Goal: Transaction & Acquisition: Purchase product/service

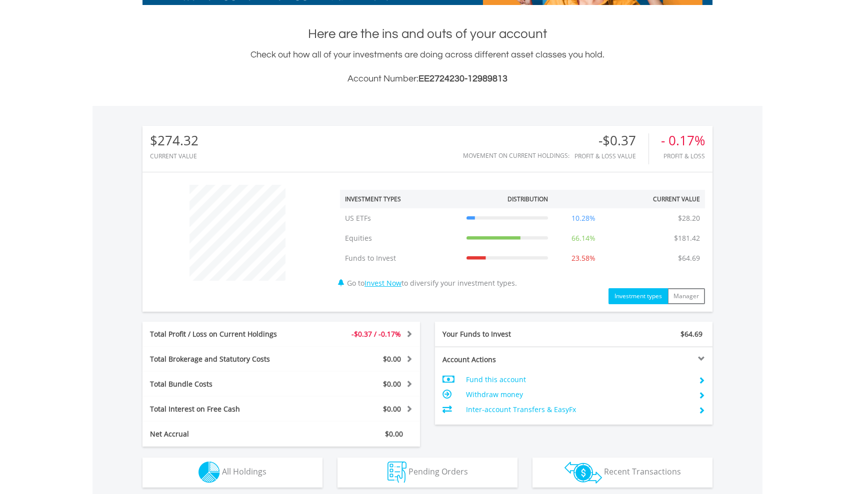
scroll to position [210, 0]
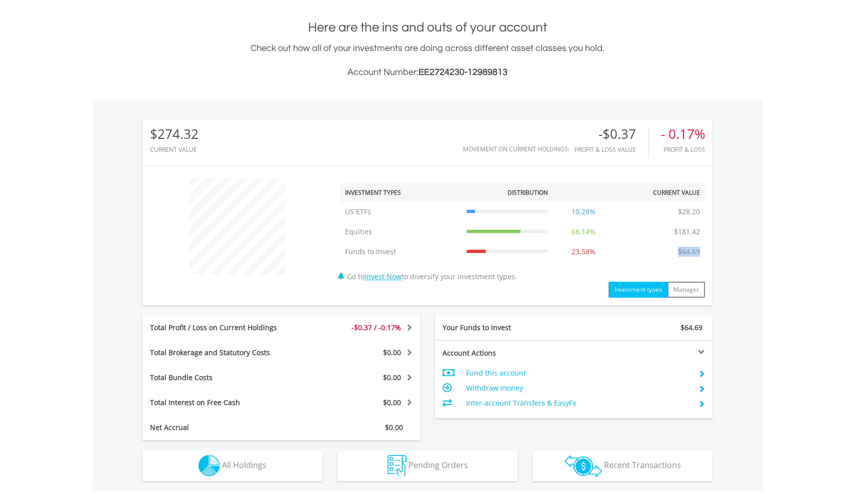
drag, startPoint x: 677, startPoint y: 254, endPoint x: 701, endPoint y: 251, distance: 23.6
click at [701, 252] on td "$64.69" at bounding box center [689, 252] width 32 height 20
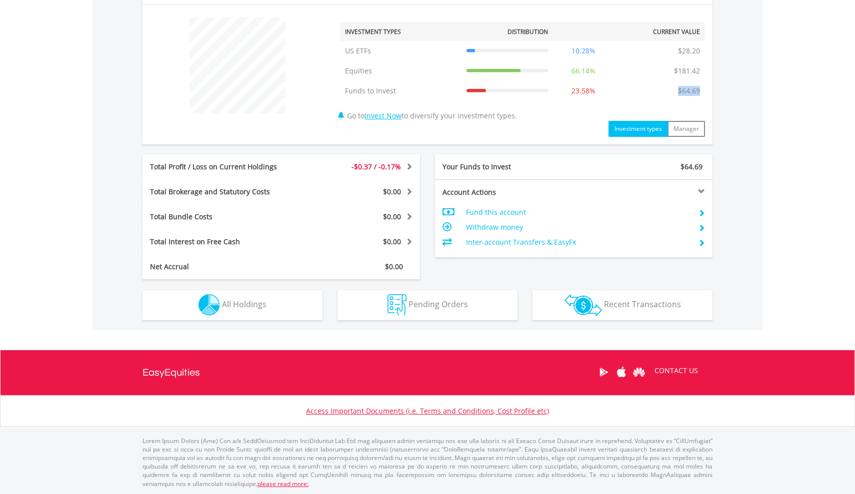
scroll to position [370, 0]
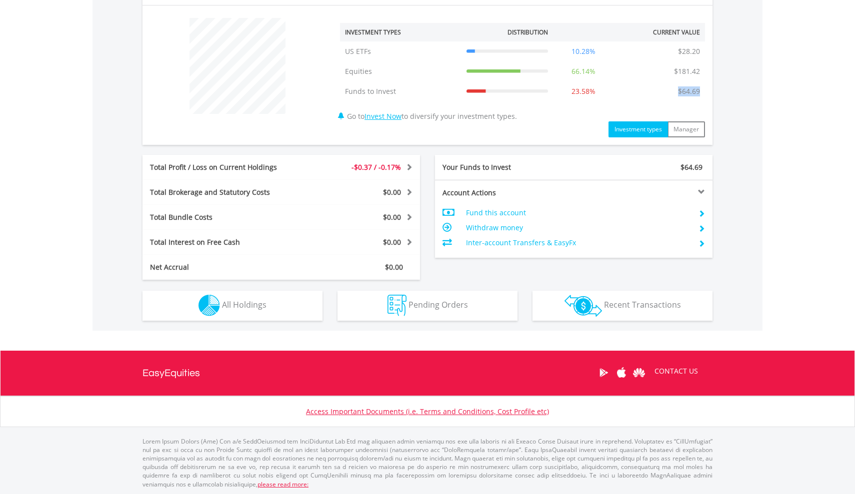
click at [222, 302] on span "All Holdings" at bounding box center [244, 304] width 44 height 11
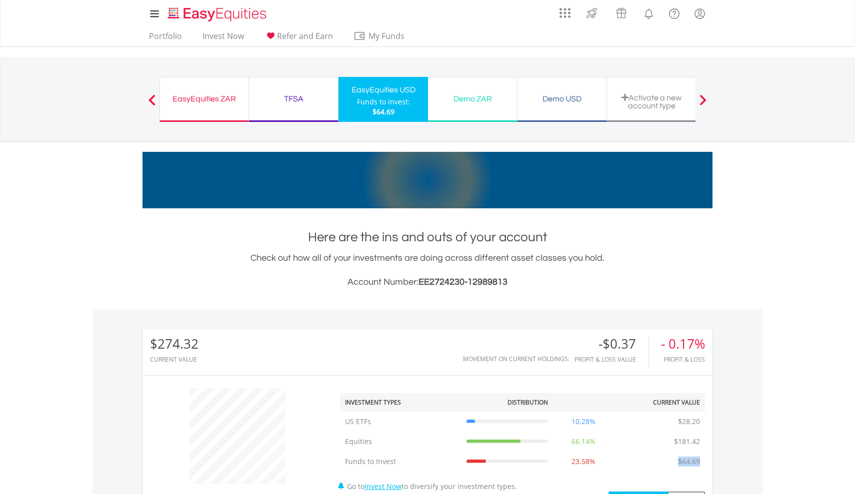
scroll to position [0, 0]
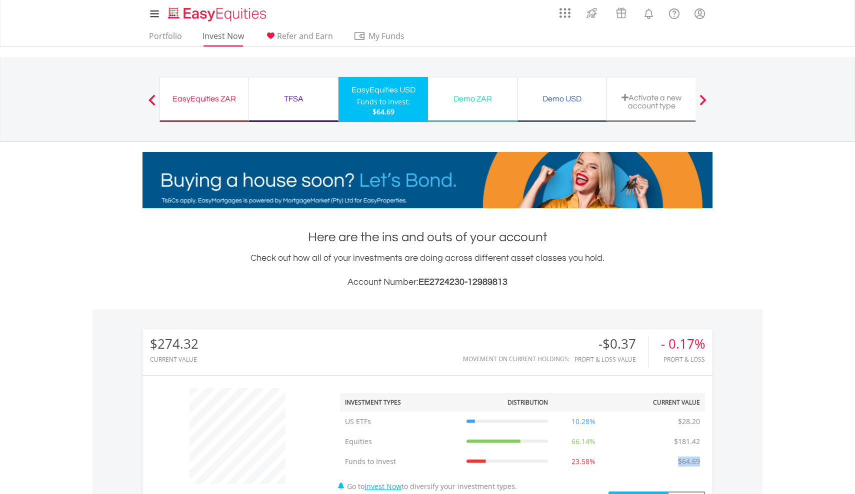
click at [222, 38] on link "Invest Now" at bounding box center [222, 38] width 49 height 15
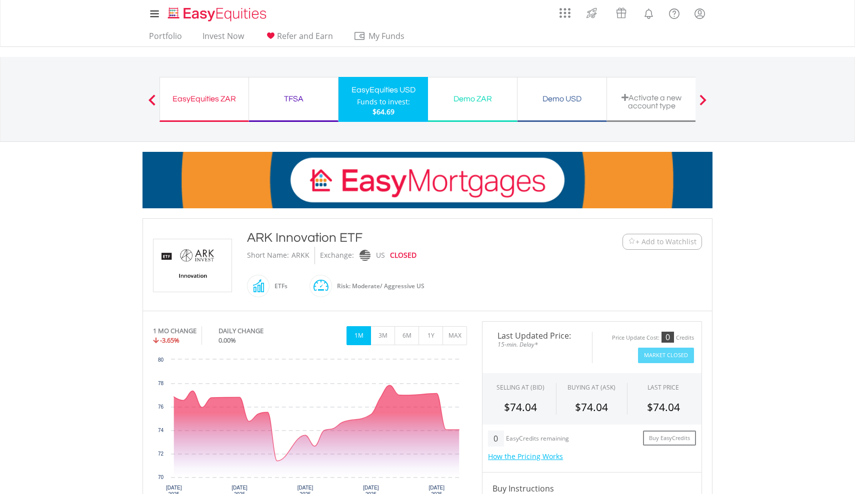
click at [660, 243] on span "+ Add to Watchlist" at bounding box center [665, 242] width 61 height 10
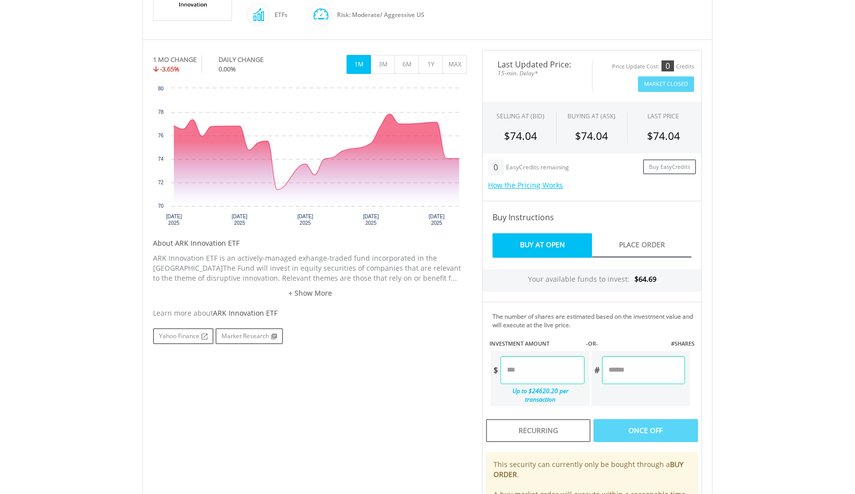
scroll to position [278, 0]
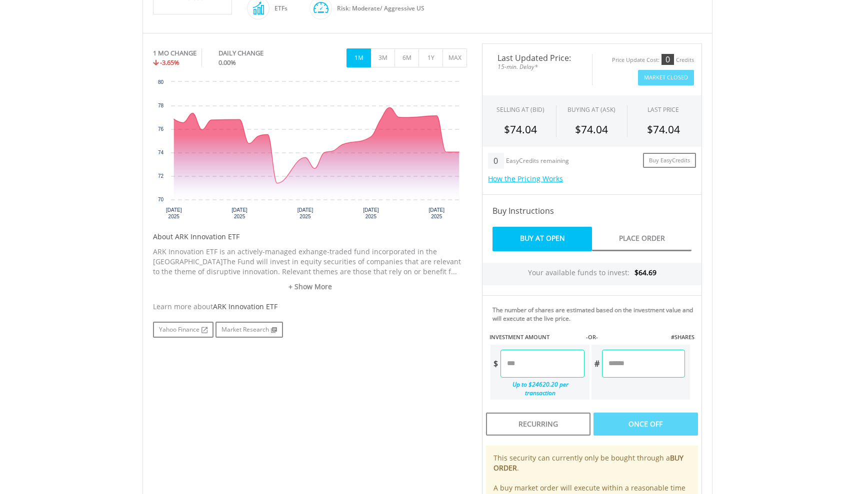
click at [534, 364] on input "number" at bounding box center [541, 364] width 83 height 28
click at [381, 59] on button "3M" at bounding box center [382, 57] width 24 height 19
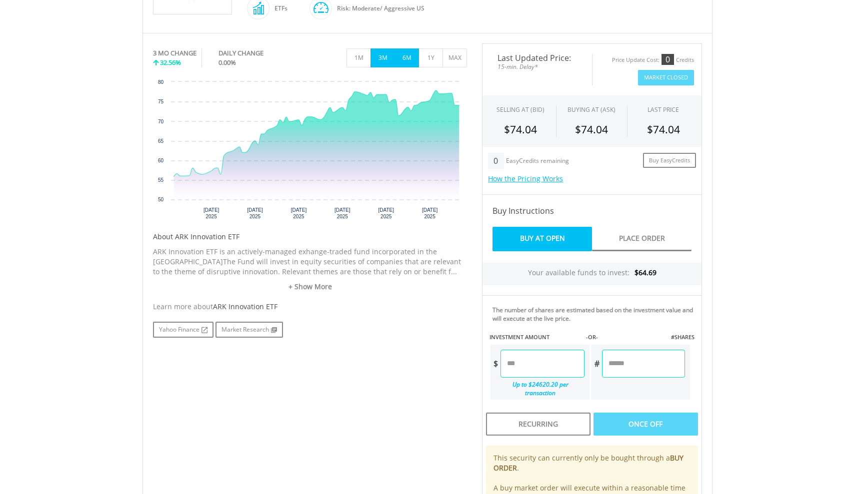
click at [410, 63] on button "6M" at bounding box center [406, 57] width 24 height 19
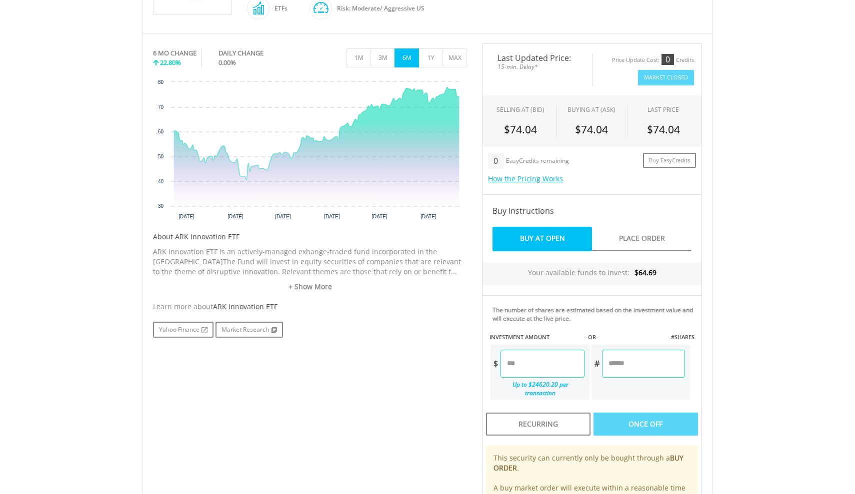
click at [515, 357] on input "number" at bounding box center [541, 364] width 83 height 28
click at [653, 425] on div "Last Updated Price: 15-min. Delay* Price Update Cost: 0 Credits Market Closed S…" at bounding box center [591, 298] width 235 height 511
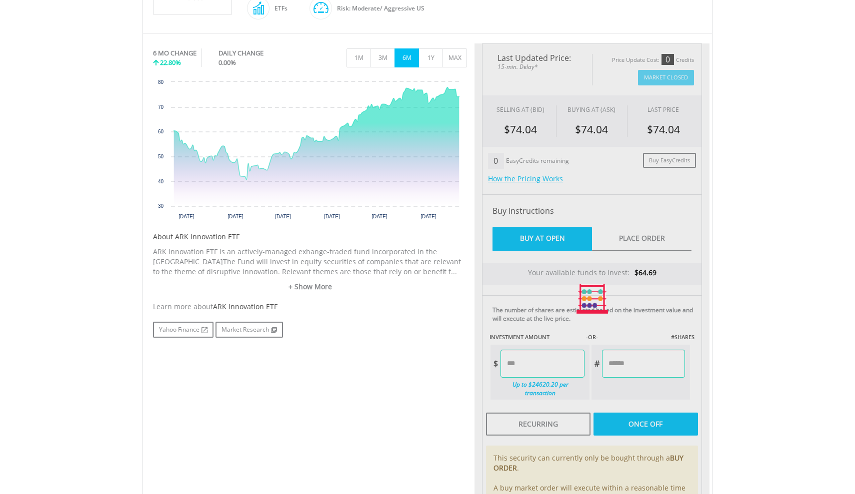
type input "*****"
type input "******"
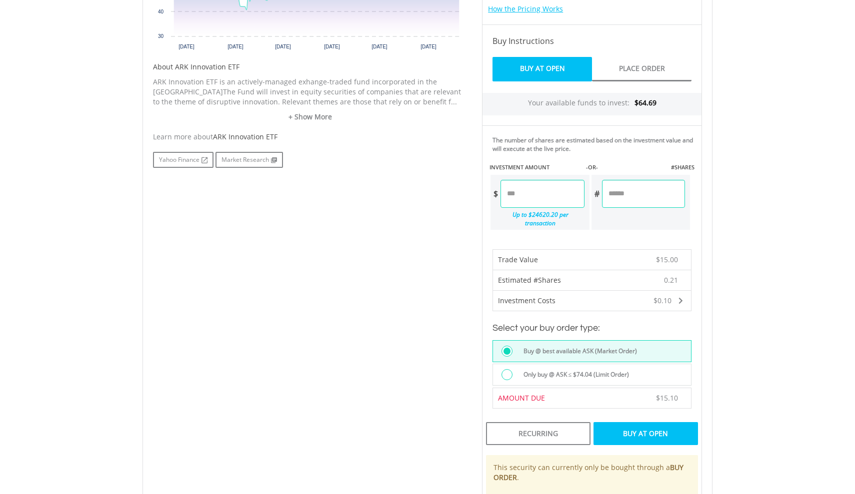
scroll to position [453, 0]
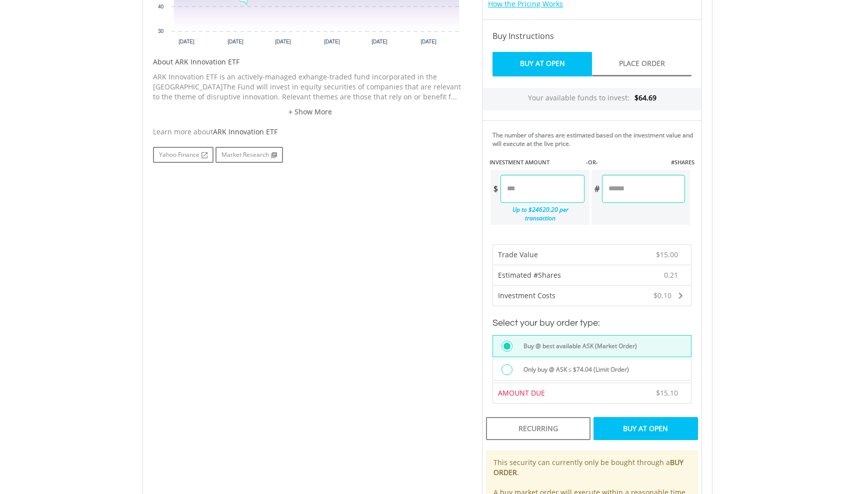
click at [642, 430] on div "Buy At Open" at bounding box center [645, 428] width 104 height 23
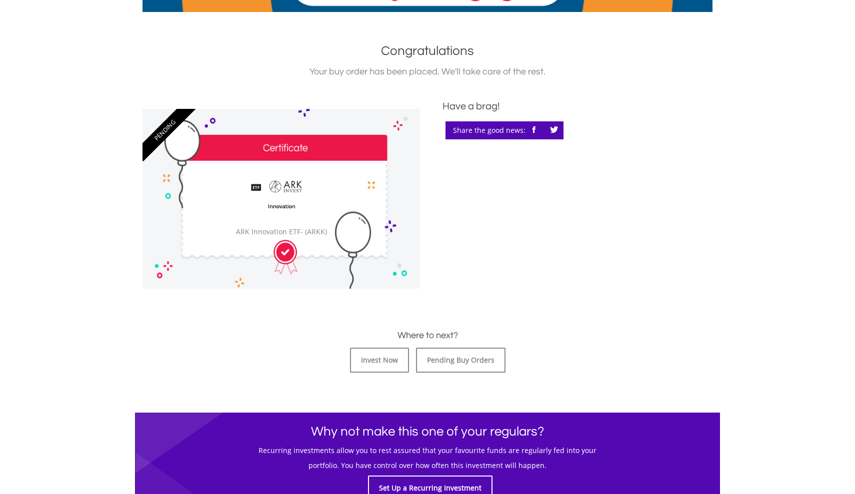
scroll to position [196, 0]
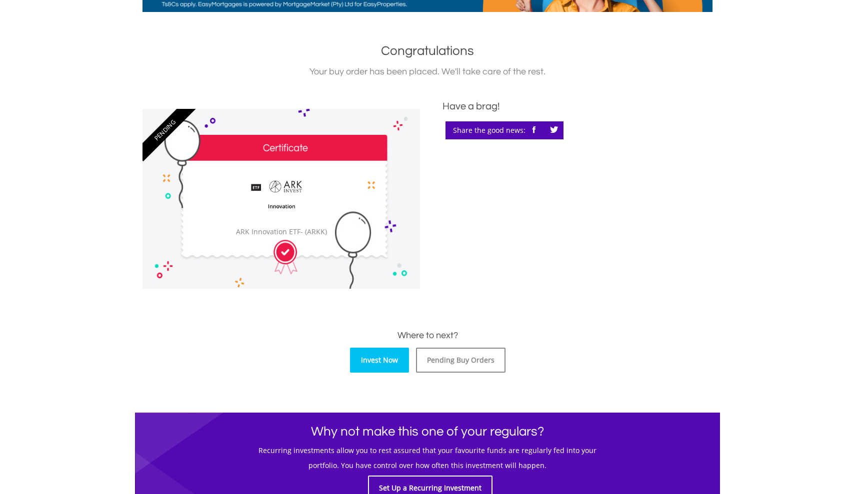
click at [365, 355] on link "Invest Now" at bounding box center [379, 360] width 59 height 25
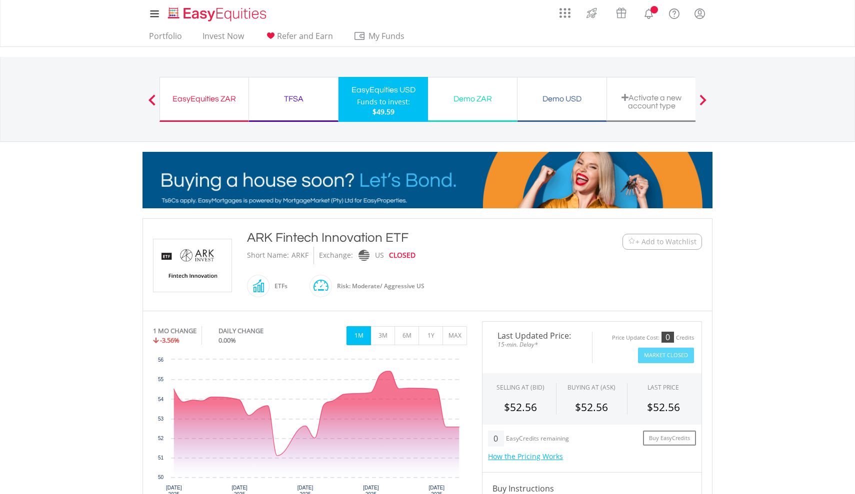
click at [656, 241] on span "+ Add to Watchlist" at bounding box center [665, 242] width 61 height 10
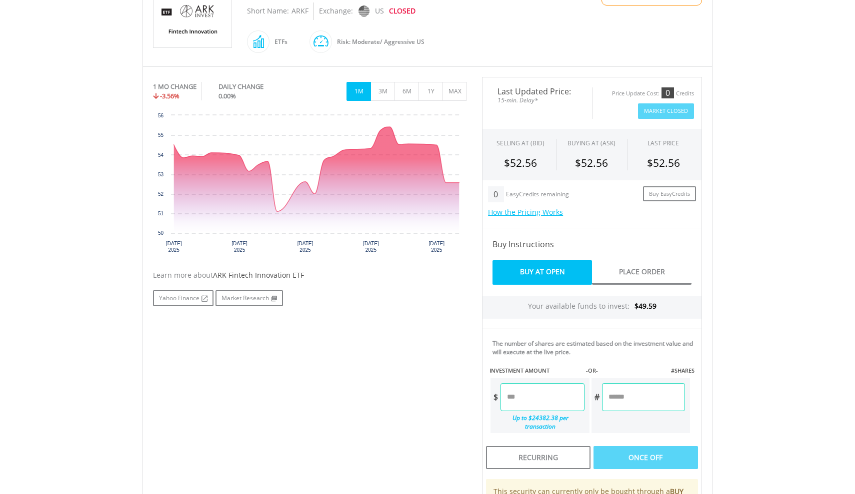
scroll to position [245, 0]
click at [535, 398] on input "number" at bounding box center [541, 397] width 83 height 28
click at [644, 456] on div "Last Updated Price: 15-min. Delay* Price Update Cost: 0 Credits Market Closed S…" at bounding box center [591, 331] width 235 height 511
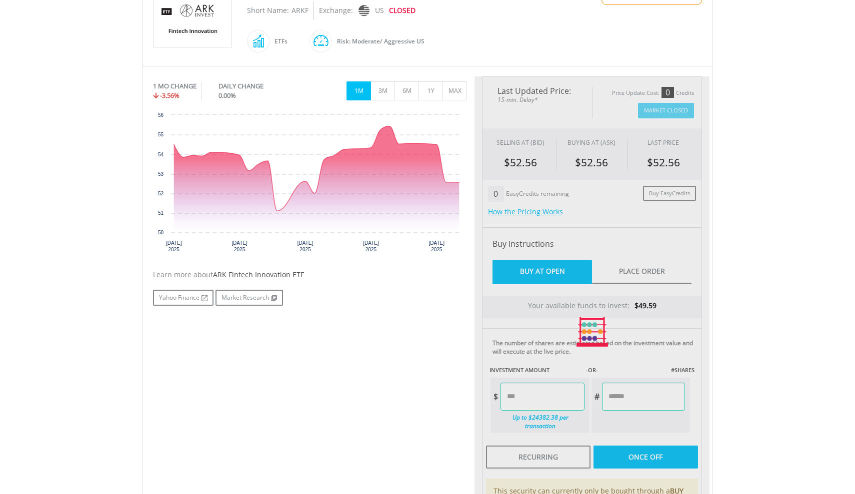
type input "*****"
type input "******"
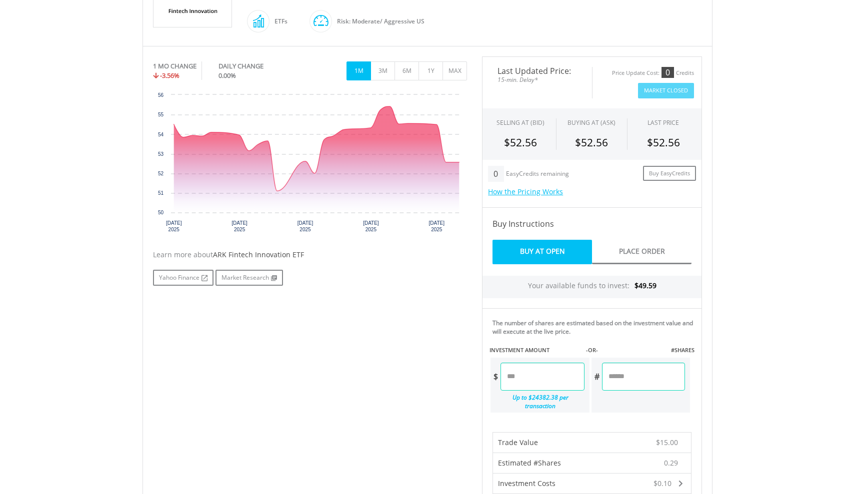
scroll to position [272, 0]
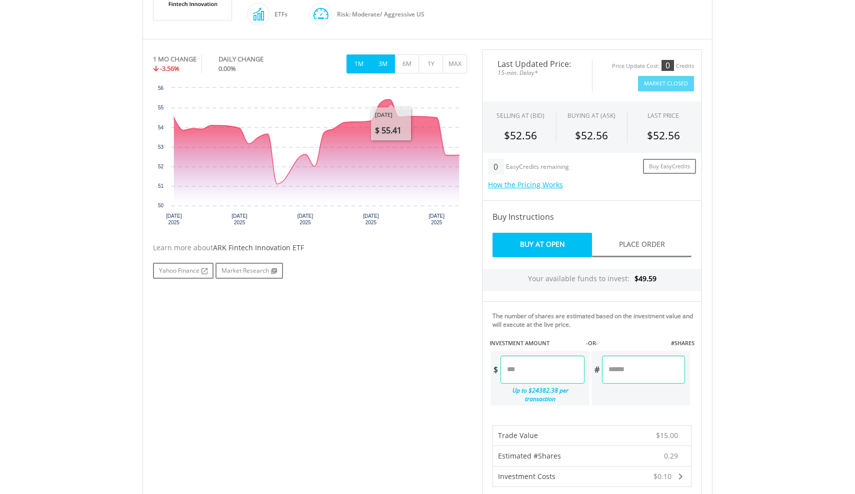
click at [379, 60] on button "3M" at bounding box center [382, 63] width 24 height 19
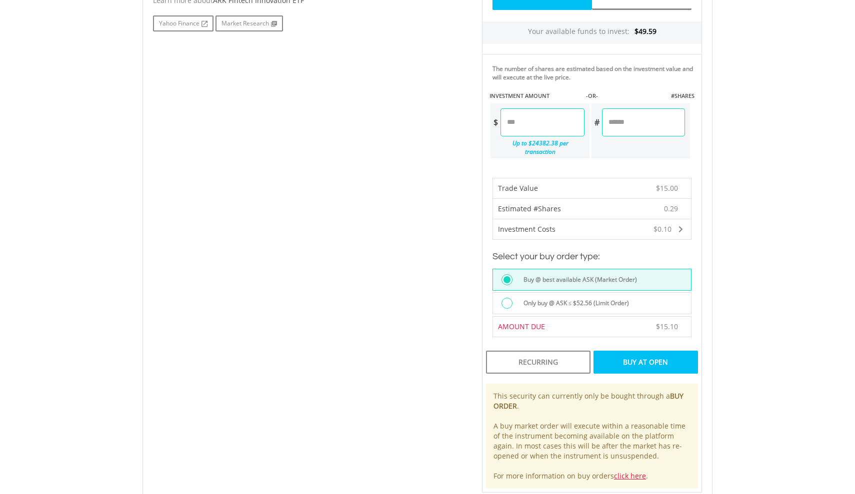
scroll to position [529, 0]
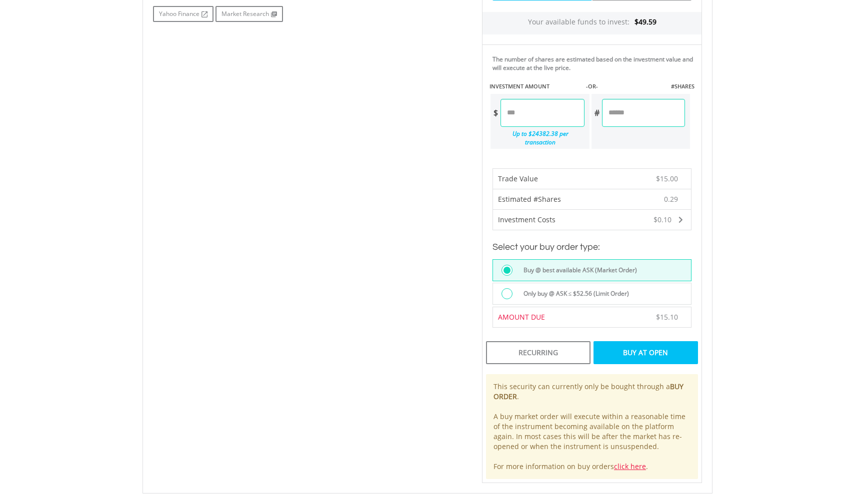
click at [646, 350] on div "Buy At Open" at bounding box center [645, 352] width 104 height 23
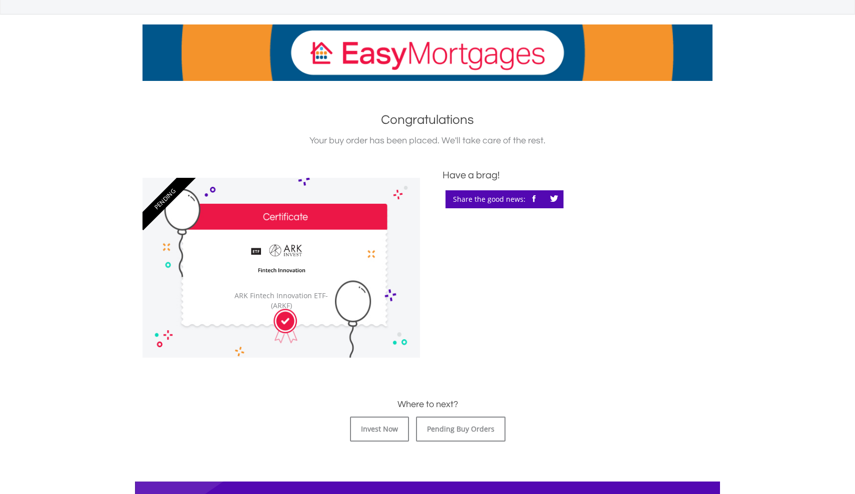
scroll to position [143, 0]
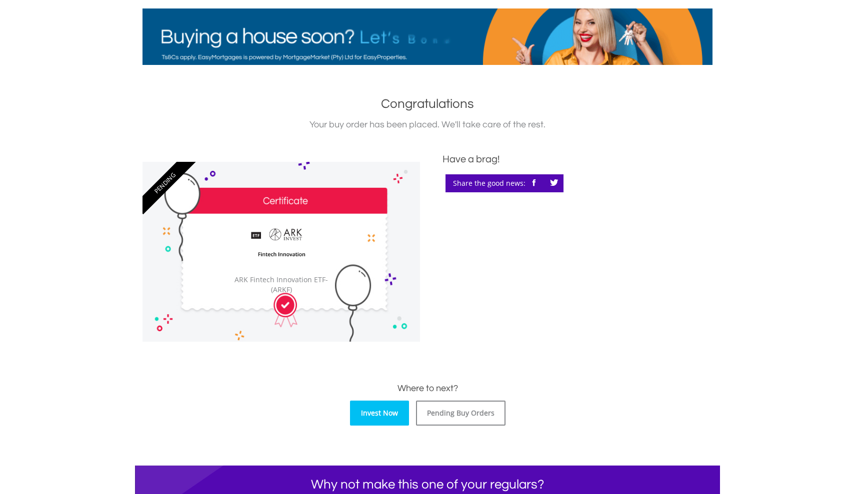
click at [394, 408] on link "Invest Now" at bounding box center [379, 413] width 59 height 25
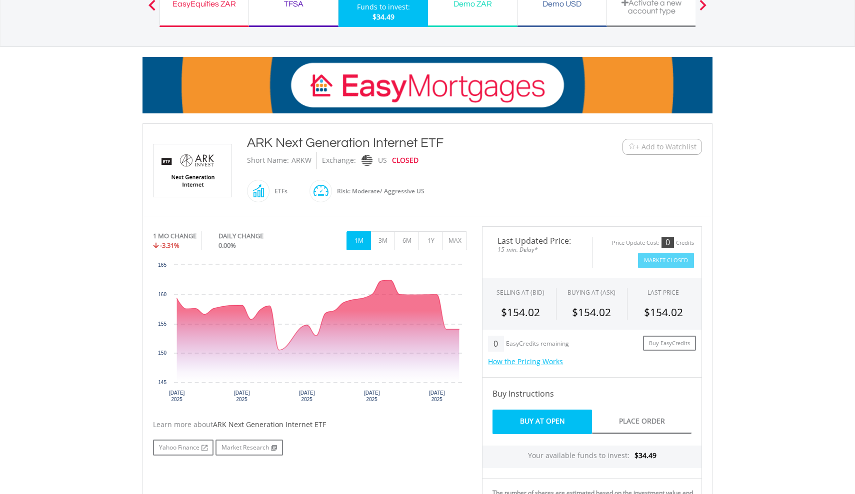
scroll to position [98, 0]
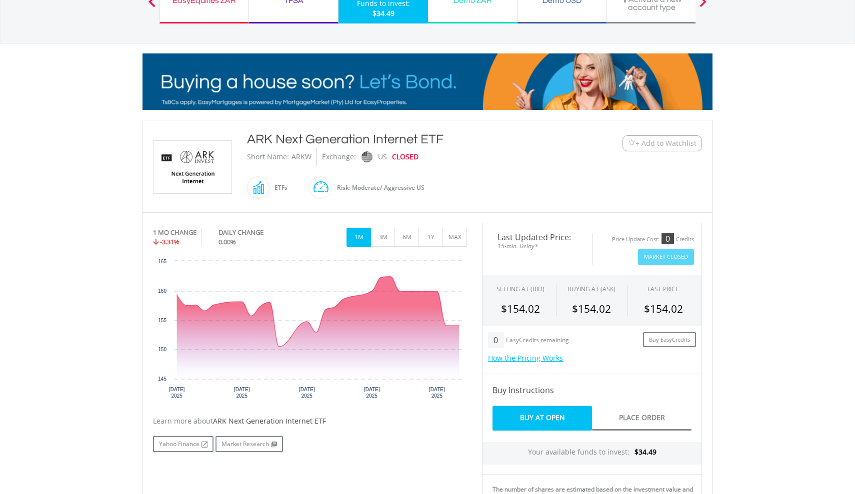
click at [674, 146] on span "+ Add to Watchlist" at bounding box center [665, 143] width 61 height 10
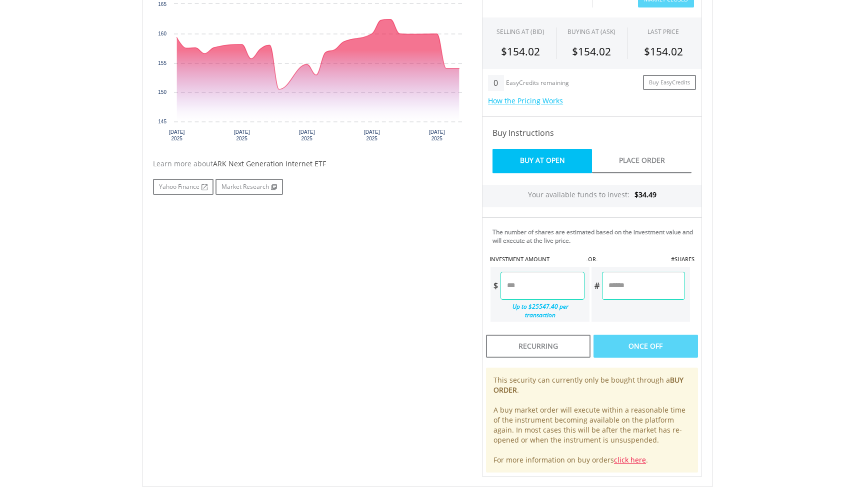
scroll to position [382, 0]
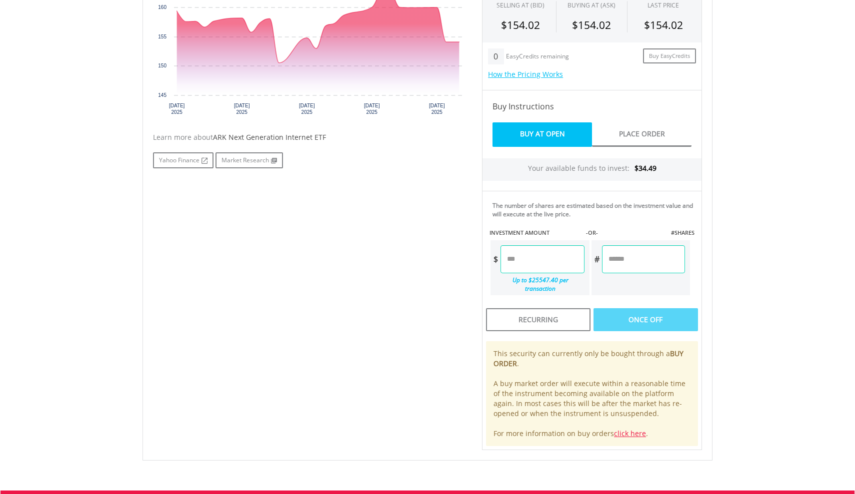
click at [542, 257] on input "number" at bounding box center [541, 259] width 83 height 28
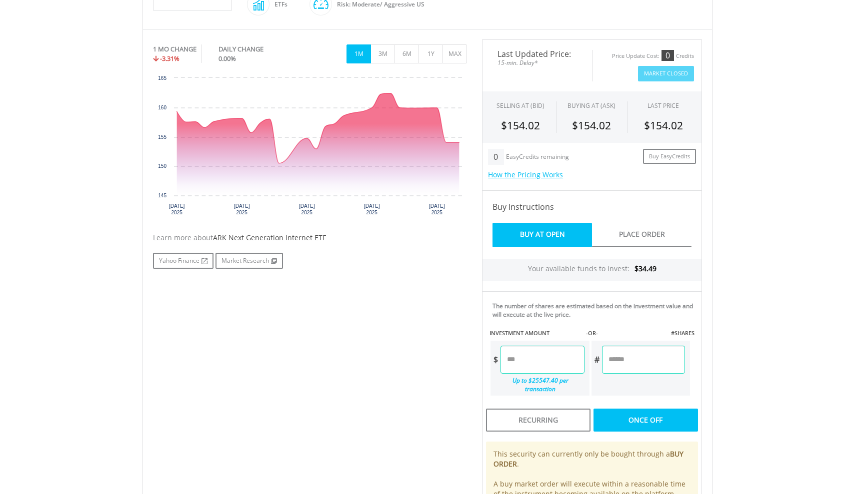
scroll to position [256, 0]
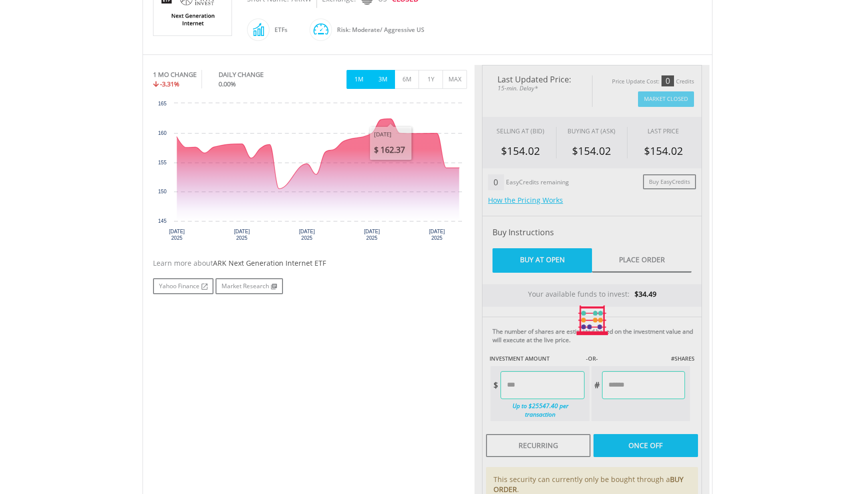
click at [385, 72] on button "3M" at bounding box center [382, 79] width 24 height 19
type input "*****"
type input "******"
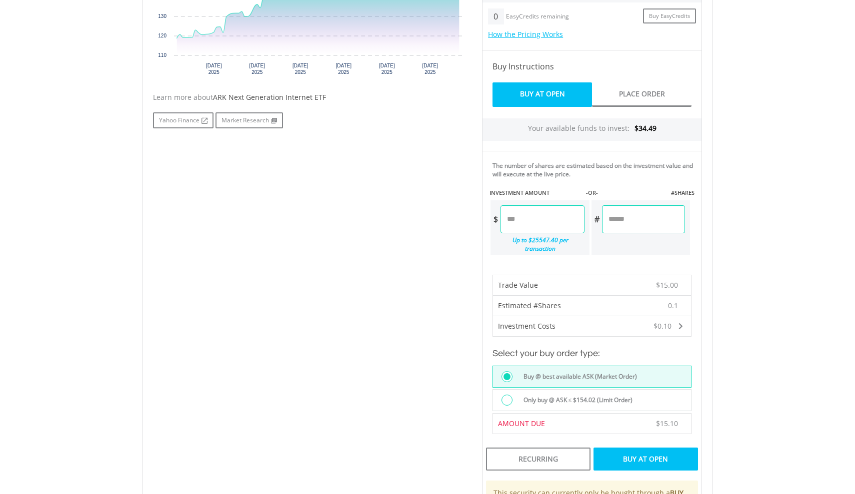
scroll to position [423, 0]
click at [638, 453] on div "Buy At Open" at bounding box center [645, 458] width 104 height 23
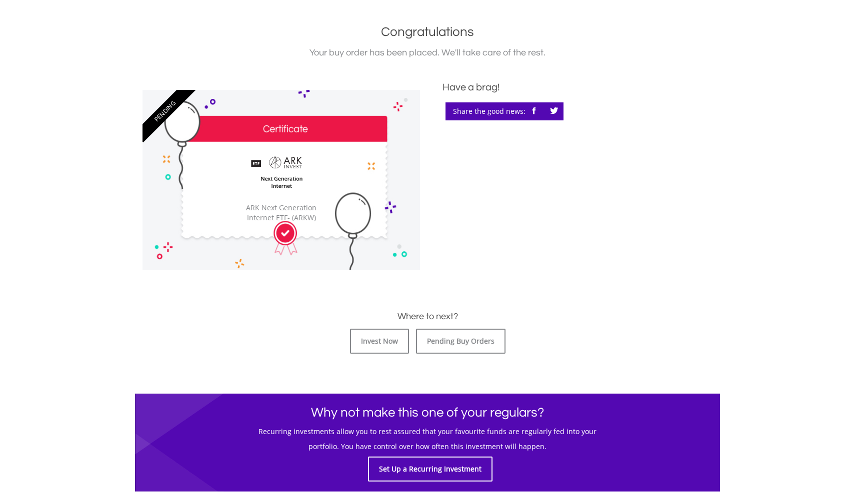
scroll to position [218, 0]
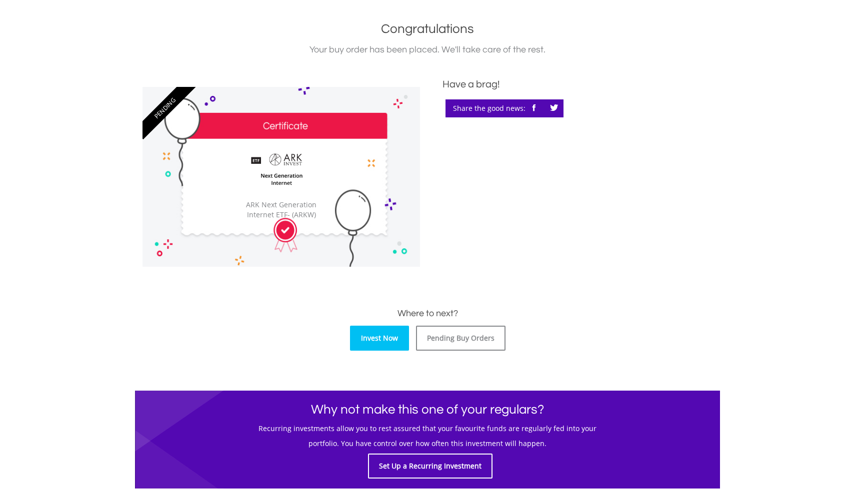
click at [393, 338] on link "Invest Now" at bounding box center [379, 338] width 59 height 25
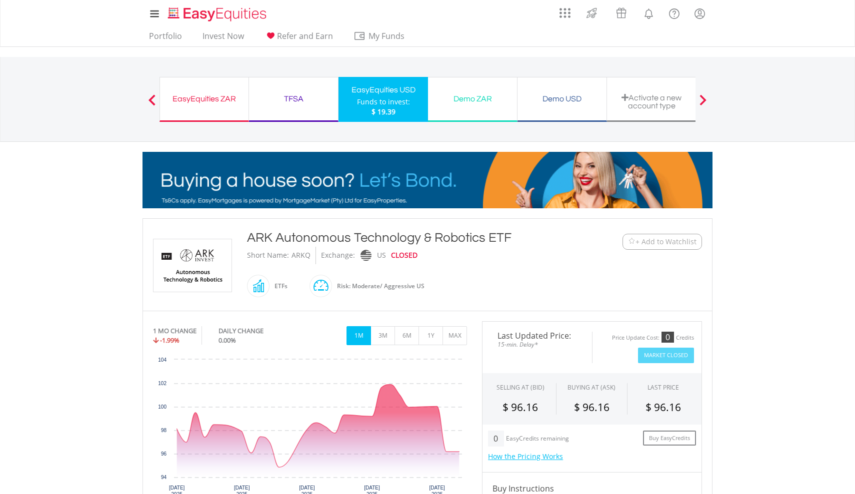
click at [667, 240] on span "+ Add to Watchlist" at bounding box center [665, 242] width 61 height 10
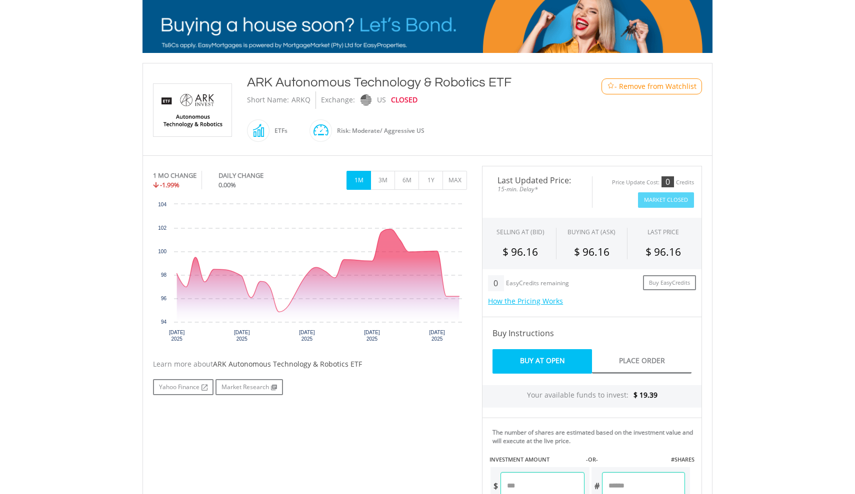
scroll to position [157, 0]
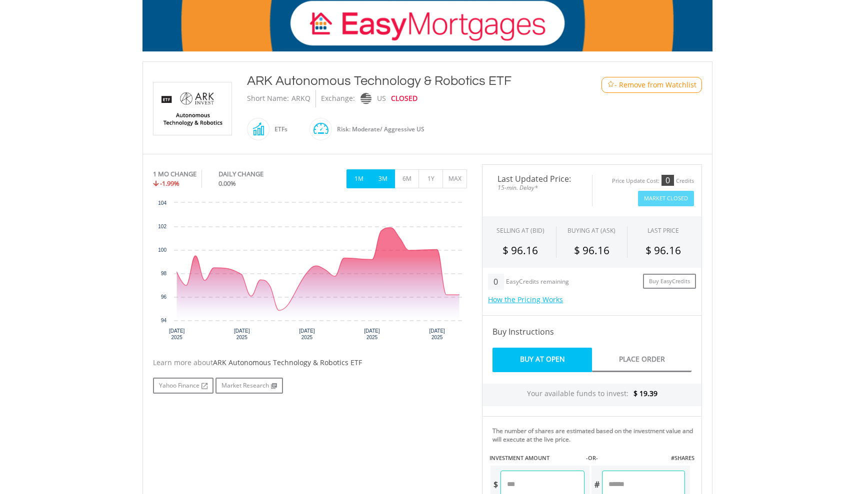
click at [386, 180] on button "3M" at bounding box center [382, 178] width 24 height 19
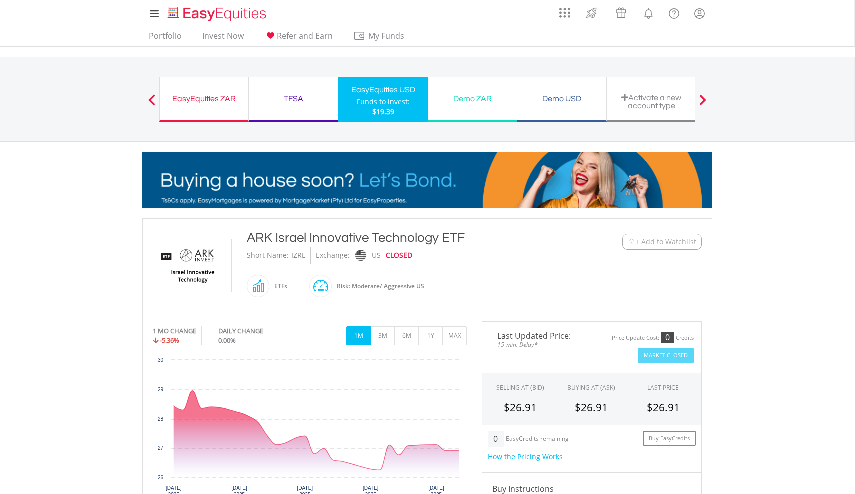
click at [652, 239] on span "+ Add to Watchlist" at bounding box center [665, 242] width 61 height 10
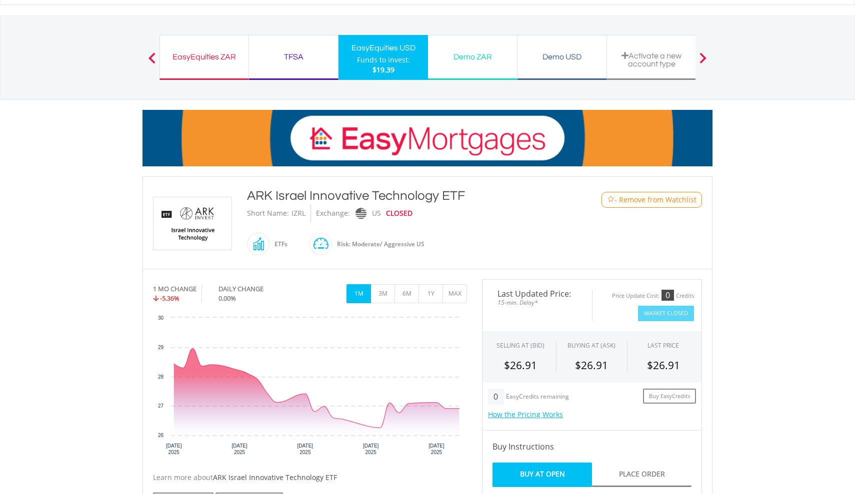
scroll to position [51, 0]
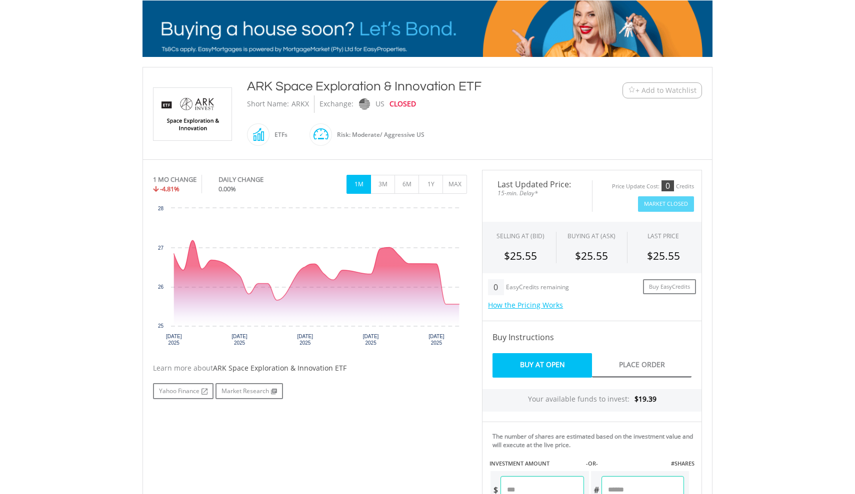
scroll to position [155, 0]
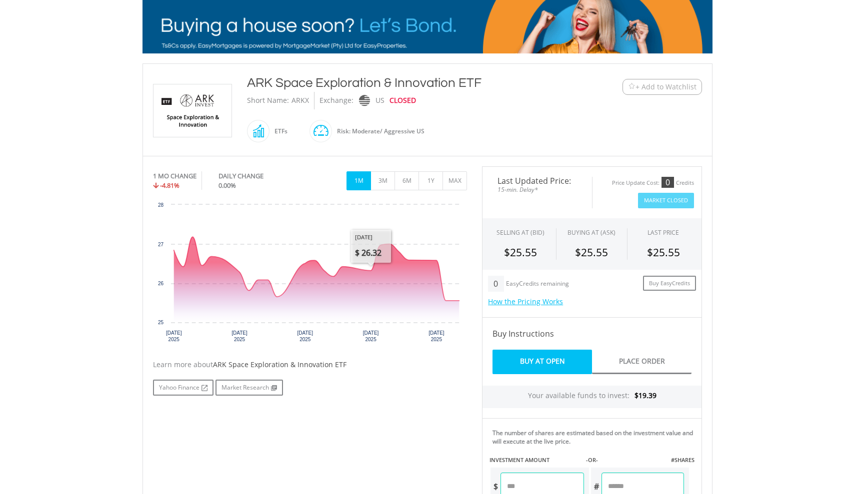
click at [381, 191] on div "1 MO CHANGE -4.81% DAILY CHANGE 0.00% 1M 3M 6M 1Y MAX" at bounding box center [310, 182] width 314 height 33
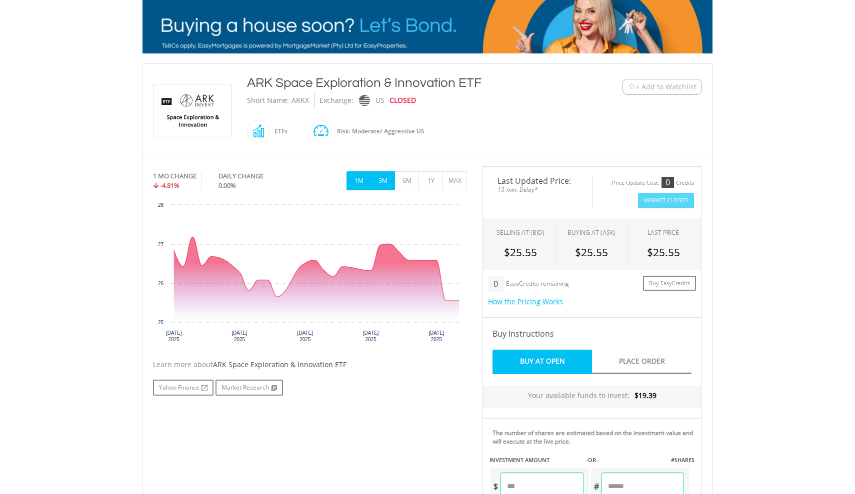
click at [381, 187] on button "3M" at bounding box center [382, 180] width 24 height 19
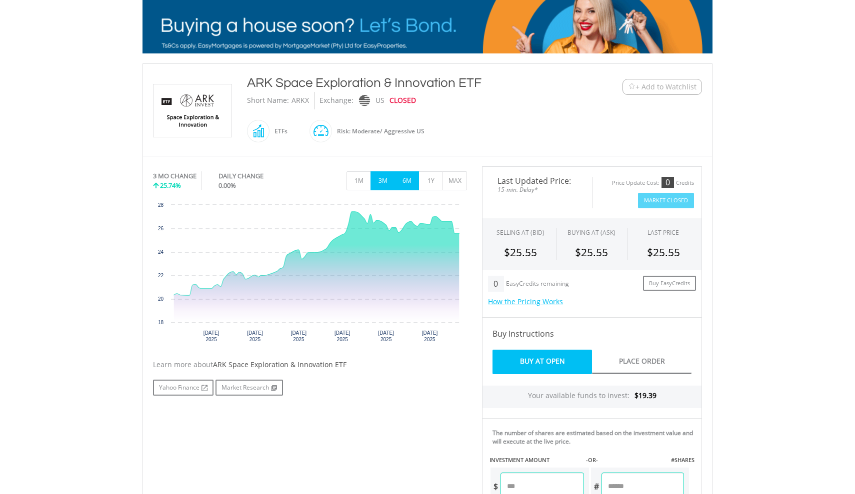
click at [402, 181] on button "6M" at bounding box center [406, 180] width 24 height 19
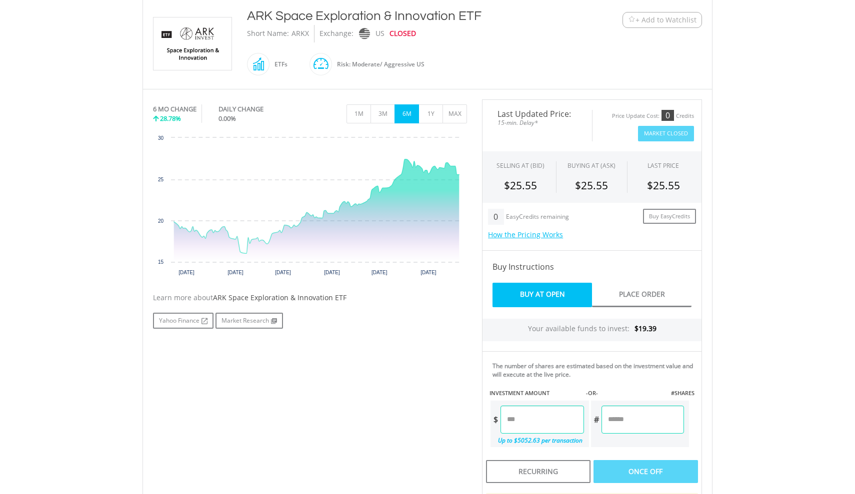
scroll to position [222, 0]
click at [528, 415] on input "number" at bounding box center [541, 419] width 83 height 28
click at [430, 112] on button "1Y" at bounding box center [430, 113] width 24 height 19
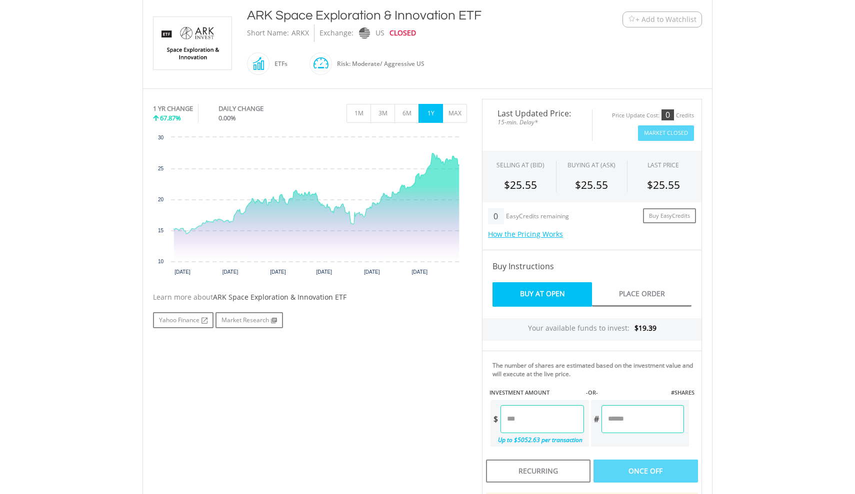
click at [555, 414] on input "number" at bounding box center [541, 419] width 83 height 28
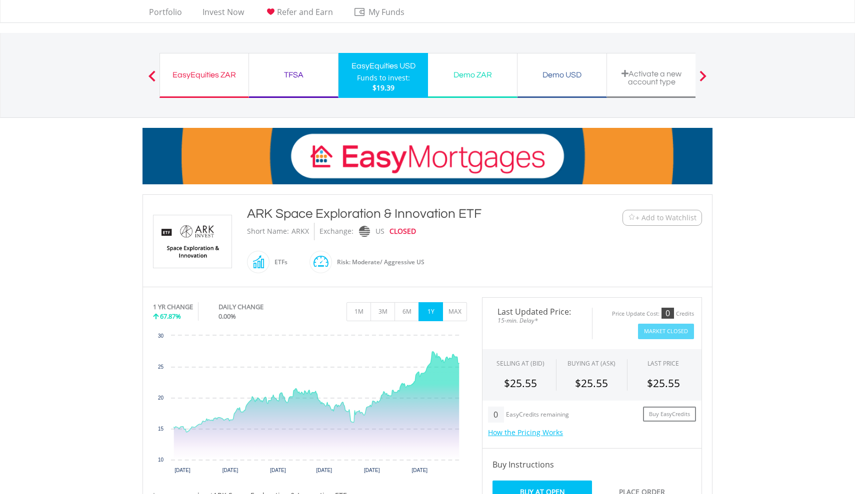
scroll to position [13, 0]
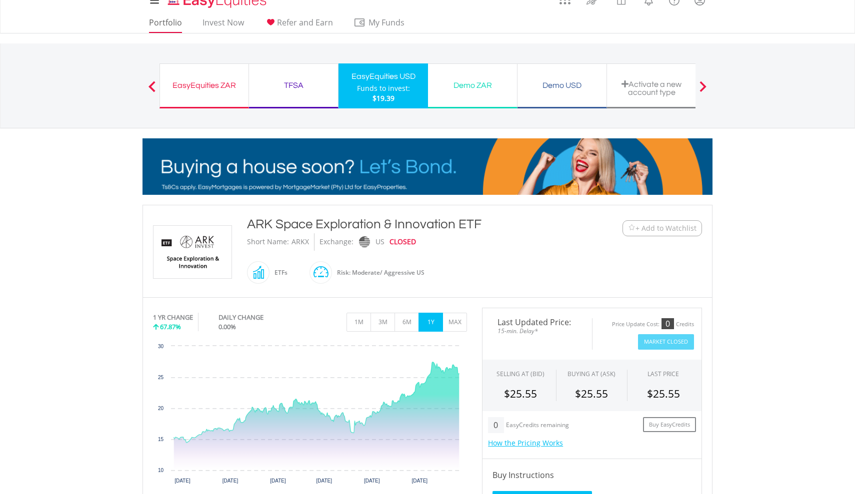
type input "**"
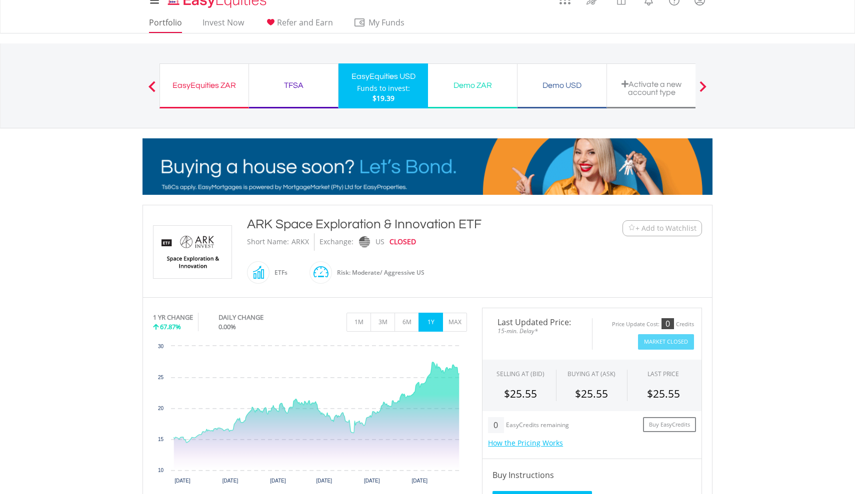
click at [170, 21] on link "Portfolio" at bounding box center [165, 24] width 41 height 15
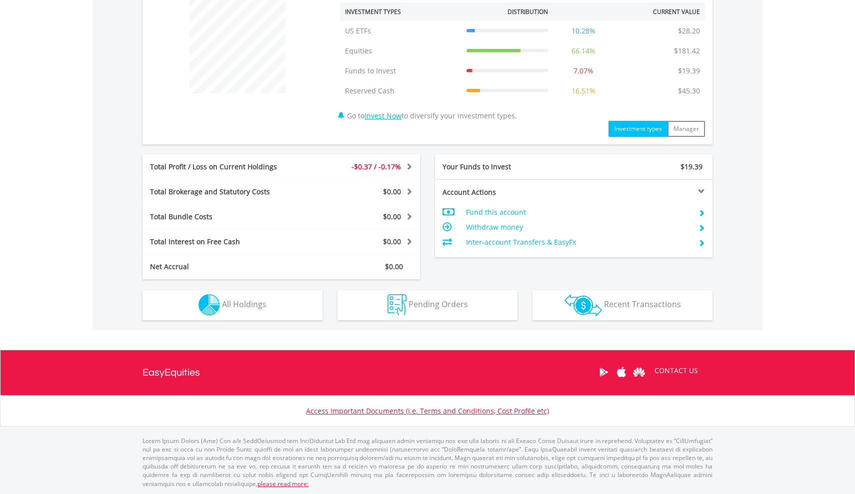
scroll to position [390, 0]
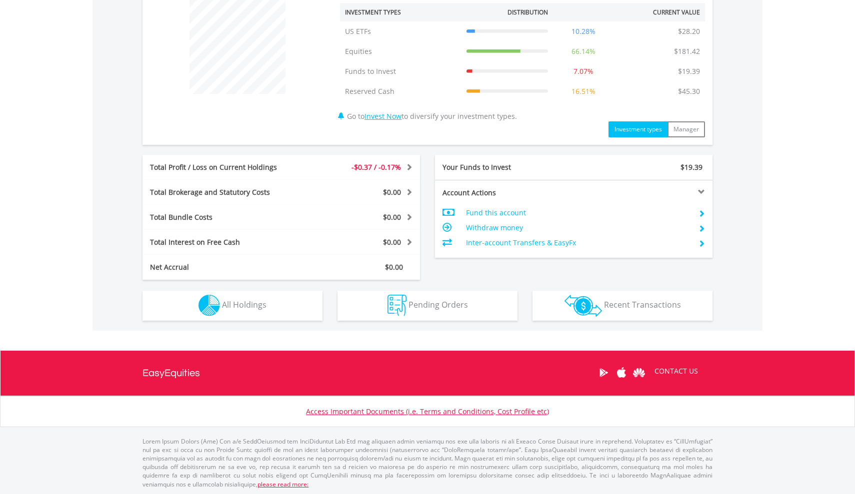
click at [387, 307] on img "button" at bounding box center [396, 305] width 19 height 21
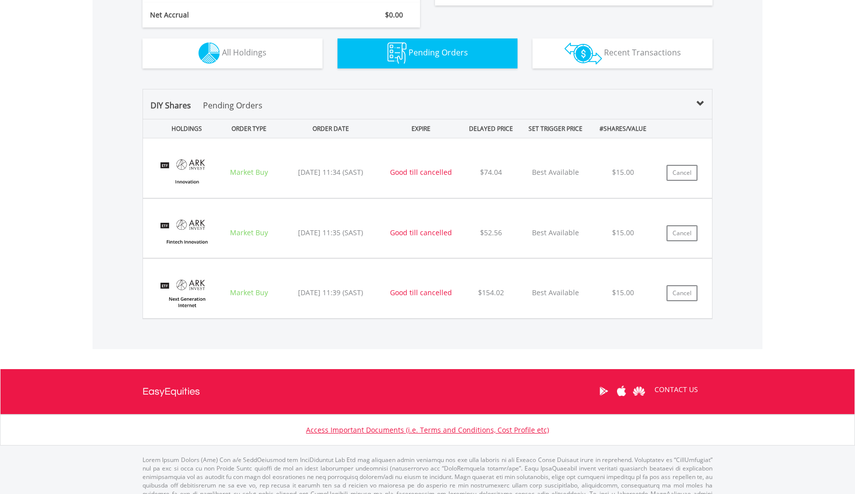
scroll to position [661, 0]
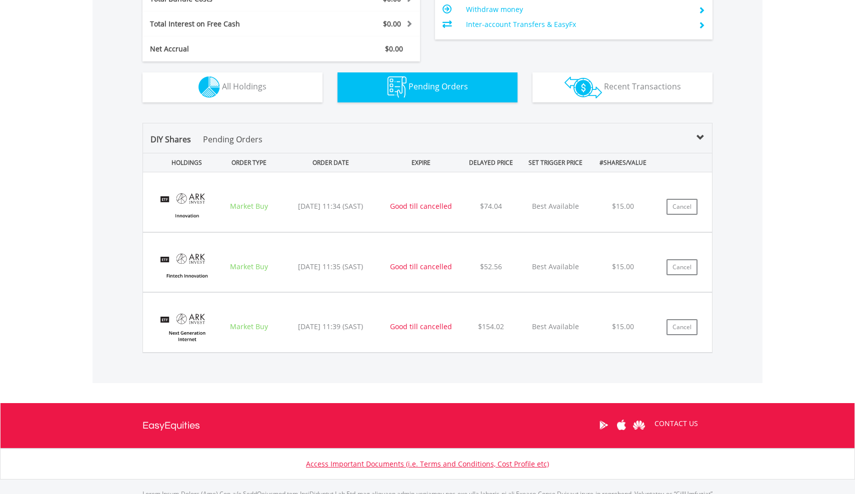
click at [257, 96] on button "Holdings All Holdings" at bounding box center [232, 87] width 180 height 30
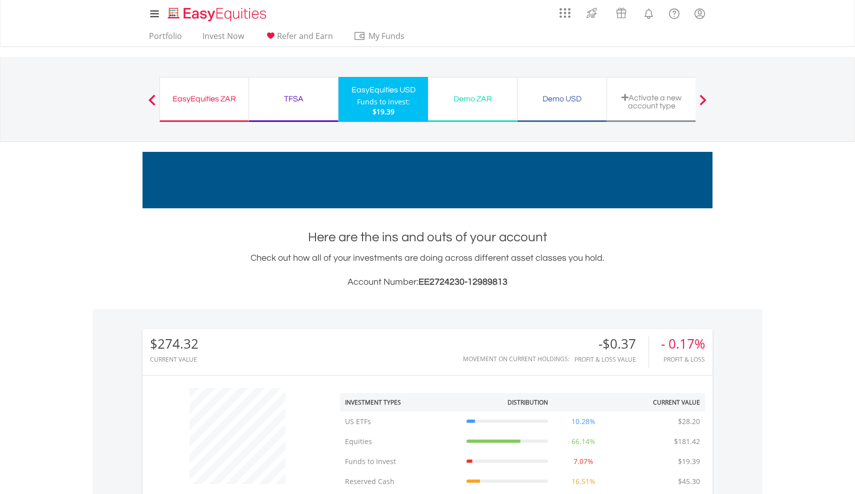
scroll to position [0, 0]
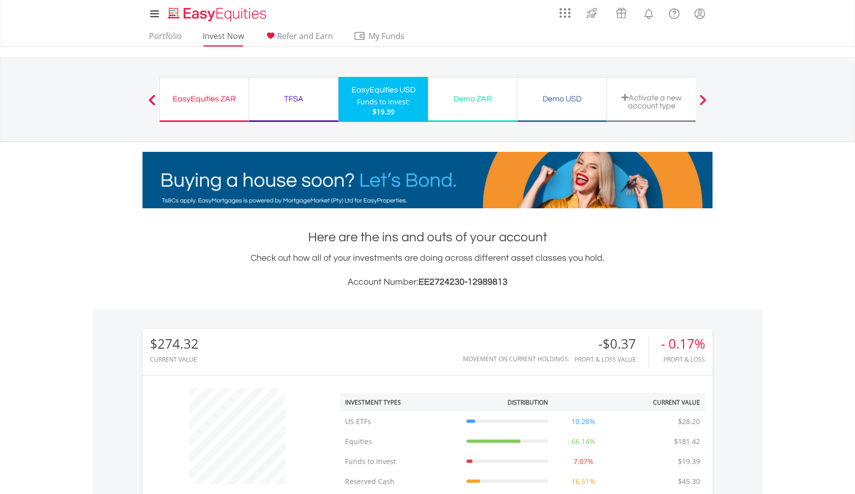
click at [224, 40] on link "Invest Now" at bounding box center [222, 38] width 49 height 15
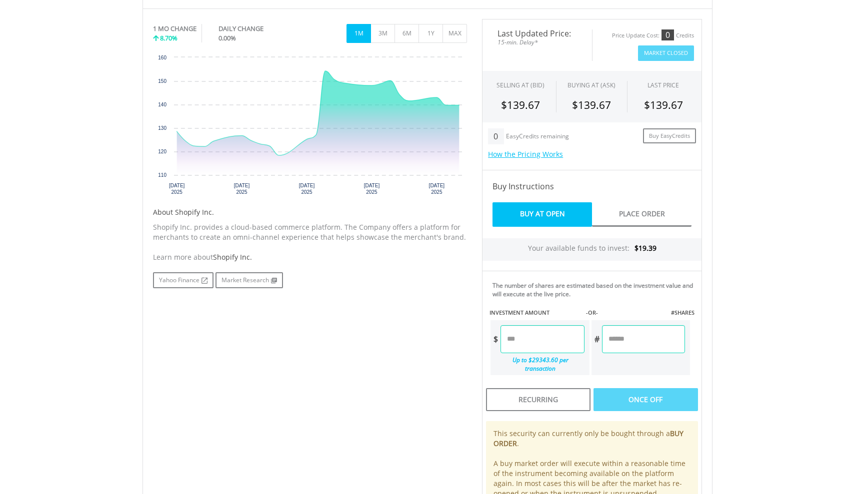
scroll to position [220, 0]
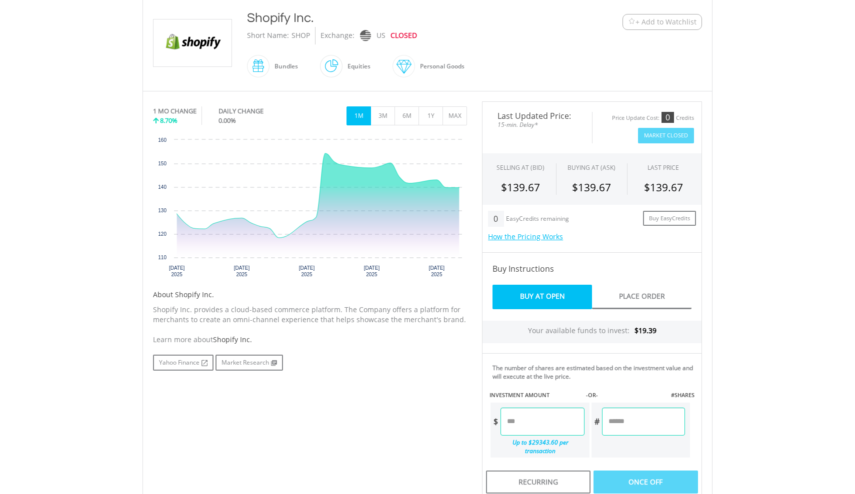
click at [655, 17] on span "+ Add to Watchlist" at bounding box center [665, 22] width 61 height 10
click at [541, 423] on input "number" at bounding box center [541, 422] width 83 height 28
click at [654, 479] on div "Last Updated Price: 15-min. Delay* Price Update Cost: 0 Credits Market Closed S…" at bounding box center [591, 356] width 235 height 511
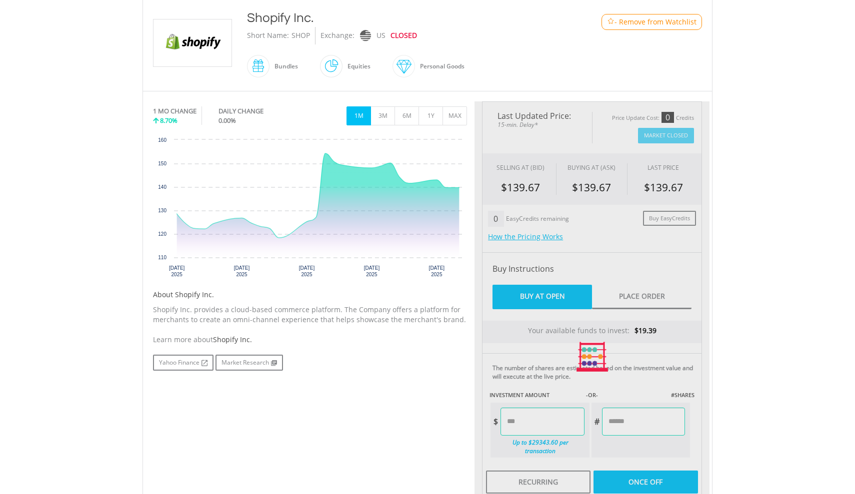
type input "*****"
type input "******"
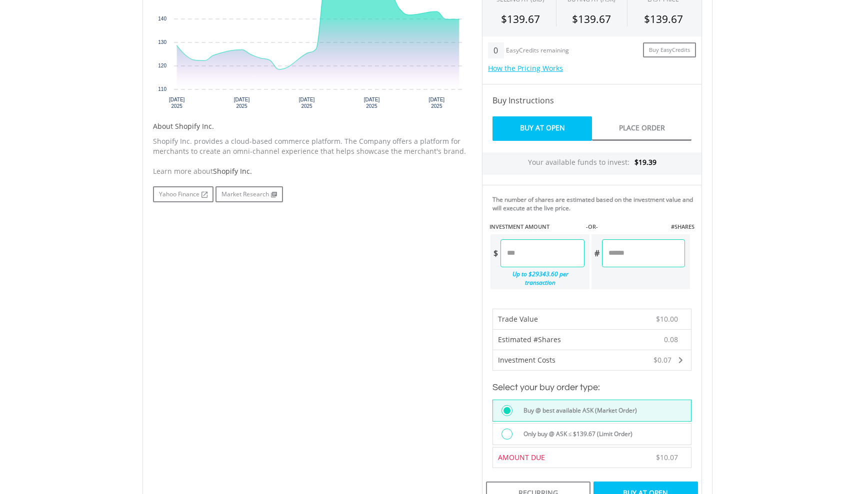
scroll to position [399, 0]
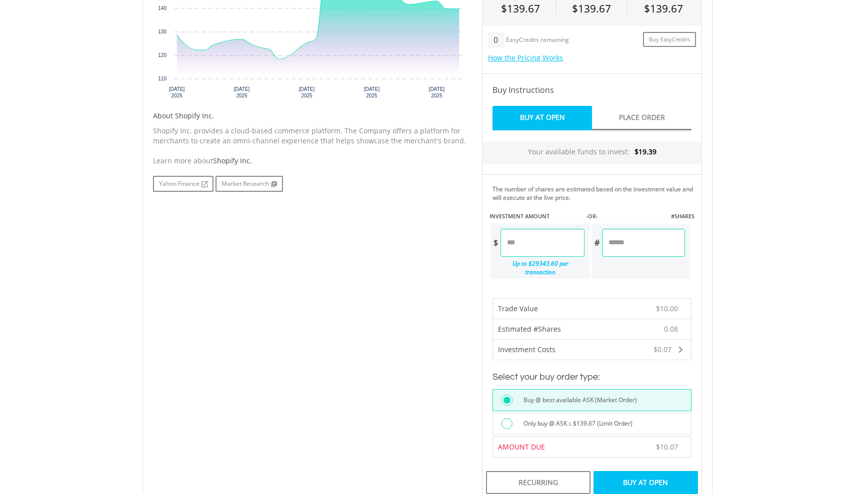
click at [639, 479] on div "Buy At Open" at bounding box center [645, 482] width 104 height 23
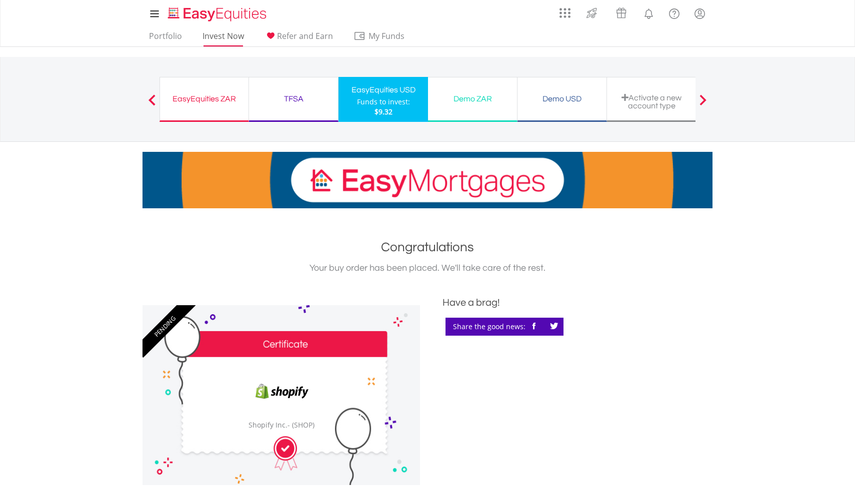
click at [213, 35] on link "Invest Now" at bounding box center [222, 38] width 49 height 15
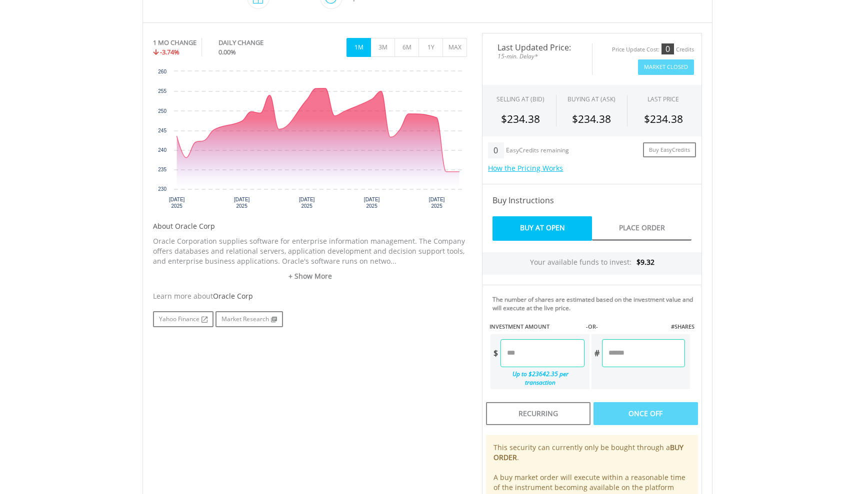
scroll to position [290, 0]
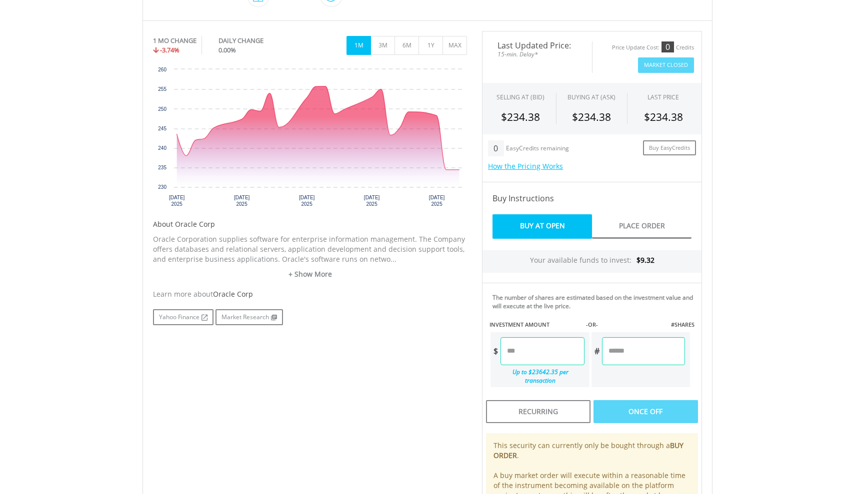
click at [548, 353] on input "number" at bounding box center [541, 351] width 83 height 28
click at [651, 412] on div "Last Updated Price: 15-min. Delay* Price Update Cost: 0 Credits Market Closed S…" at bounding box center [591, 286] width 235 height 511
type input "****"
type input "******"
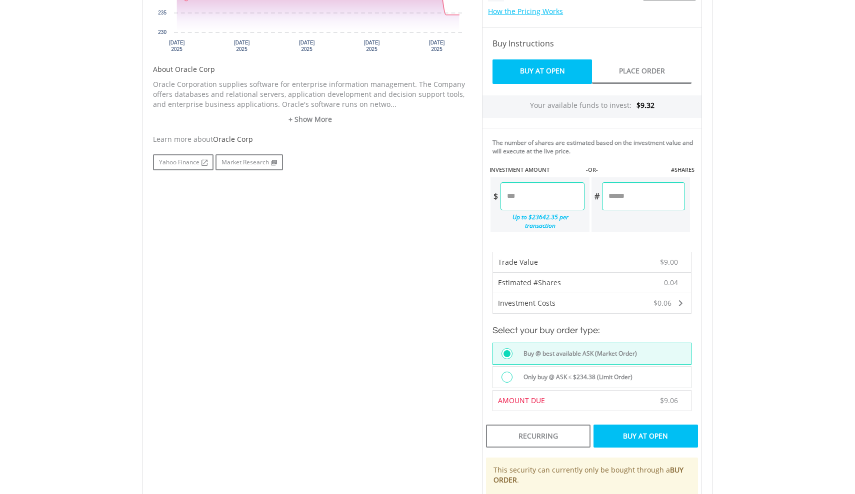
scroll to position [457, 0]
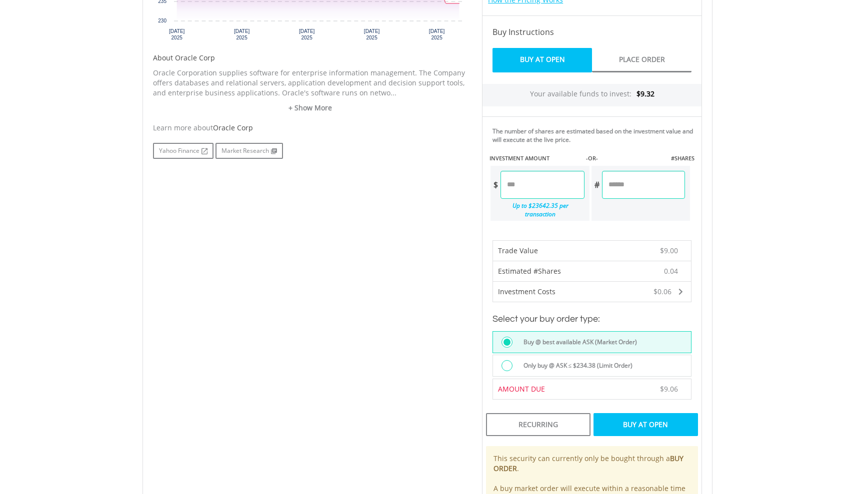
click at [643, 426] on div "Buy At Open" at bounding box center [645, 424] width 104 height 23
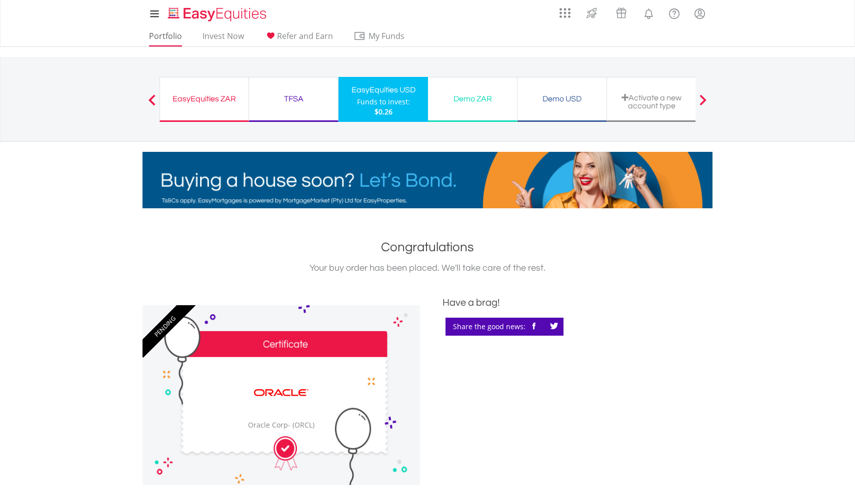
click at [171, 35] on link "Portfolio" at bounding box center [165, 38] width 41 height 15
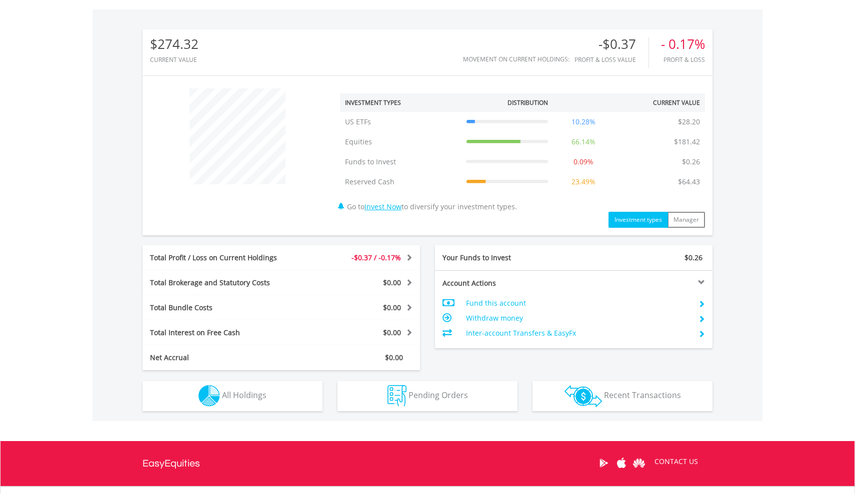
scroll to position [390, 0]
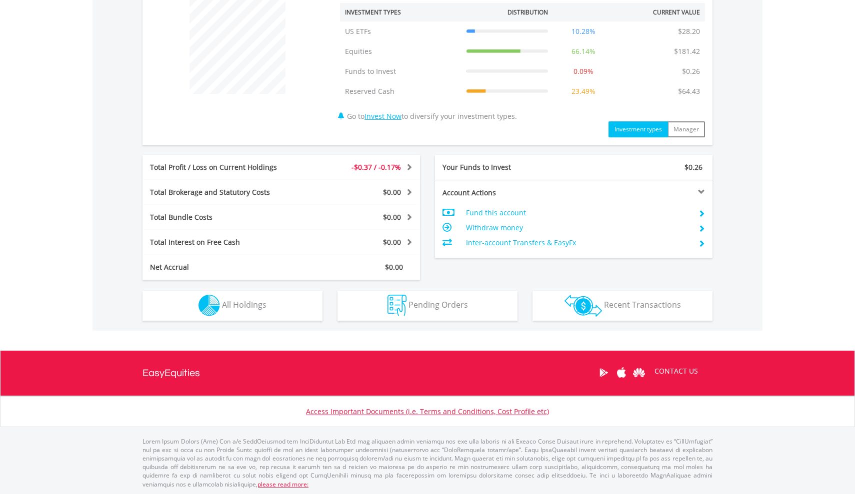
click at [309, 303] on button "Holdings All Holdings" at bounding box center [232, 306] width 180 height 30
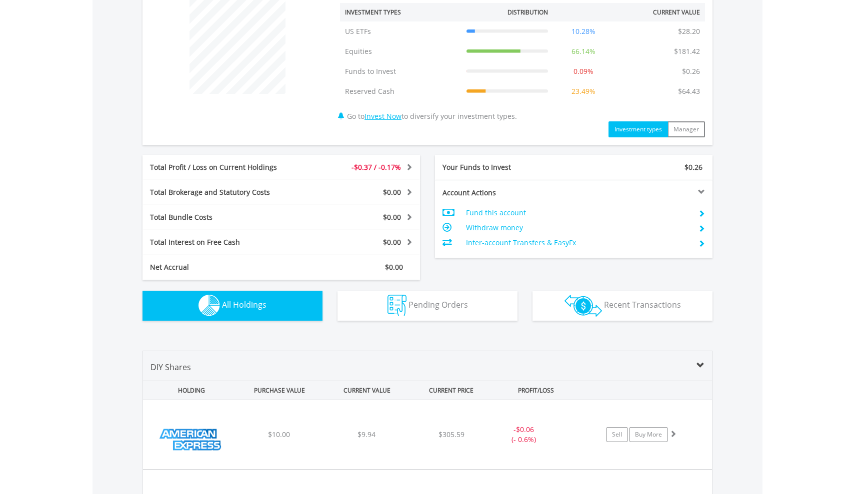
scroll to position [741, 0]
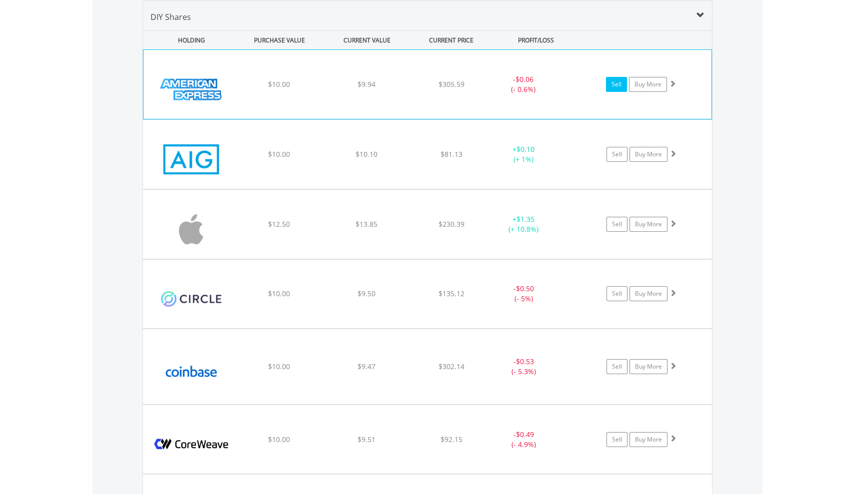
click at [614, 80] on link "Sell" at bounding box center [616, 84] width 21 height 15
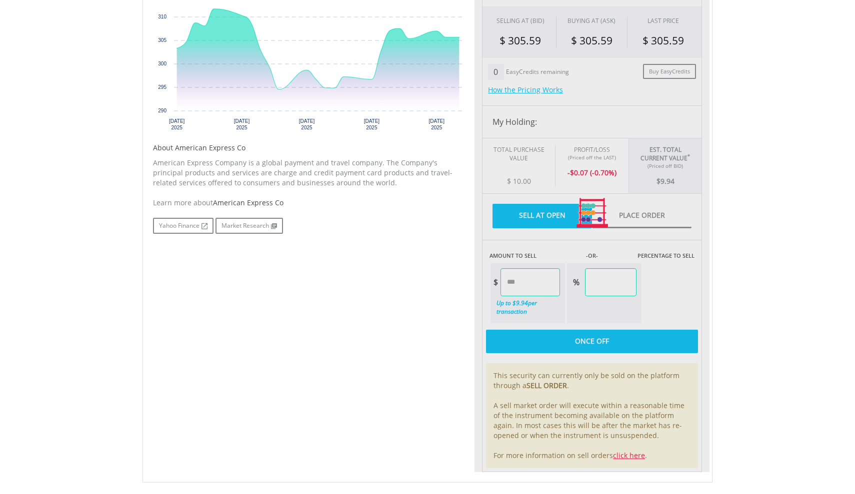
scroll to position [369, 0]
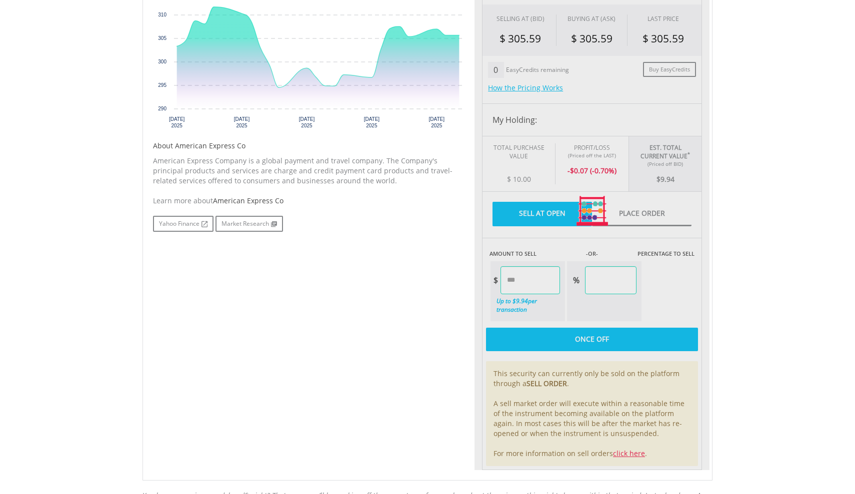
type input "****"
type input "******"
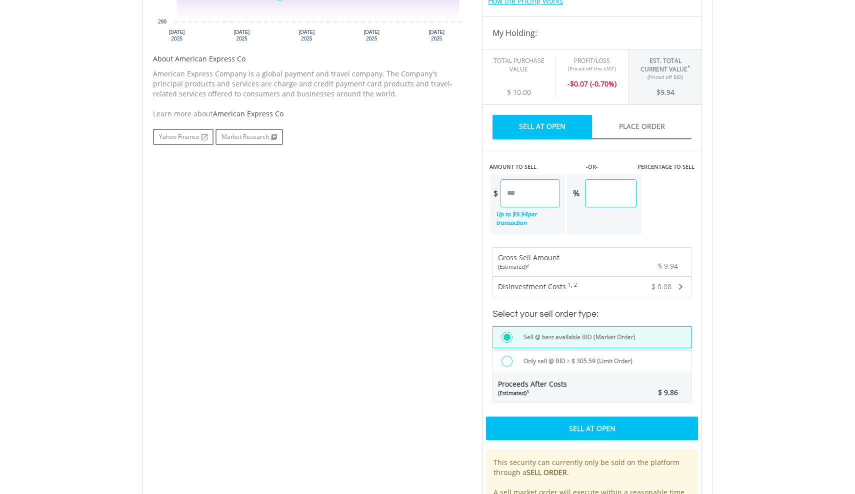
scroll to position [459, 0]
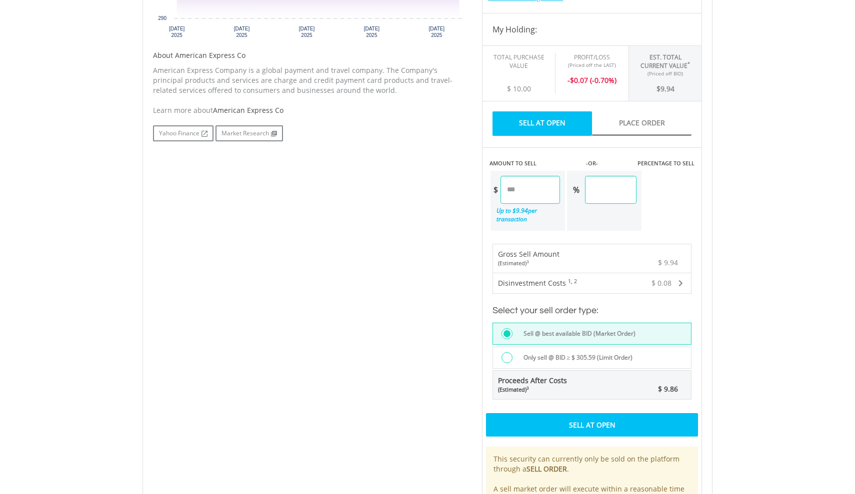
click at [595, 414] on div "Sell At Open" at bounding box center [592, 424] width 212 height 23
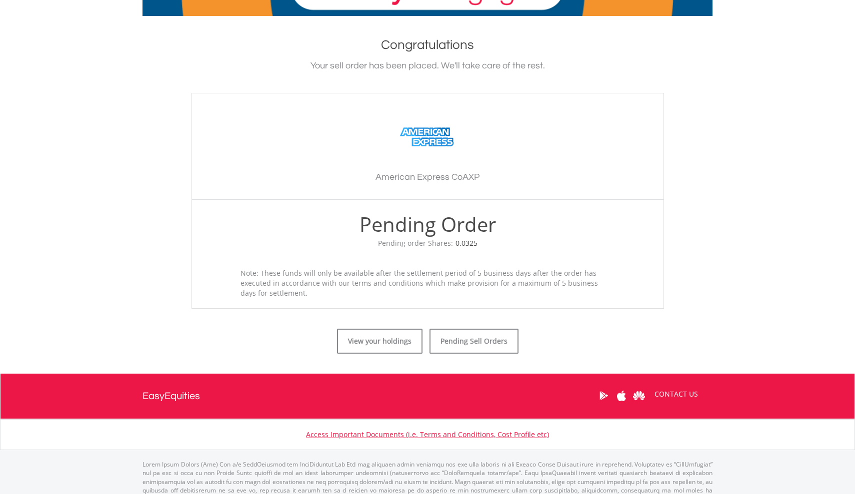
scroll to position [200, 0]
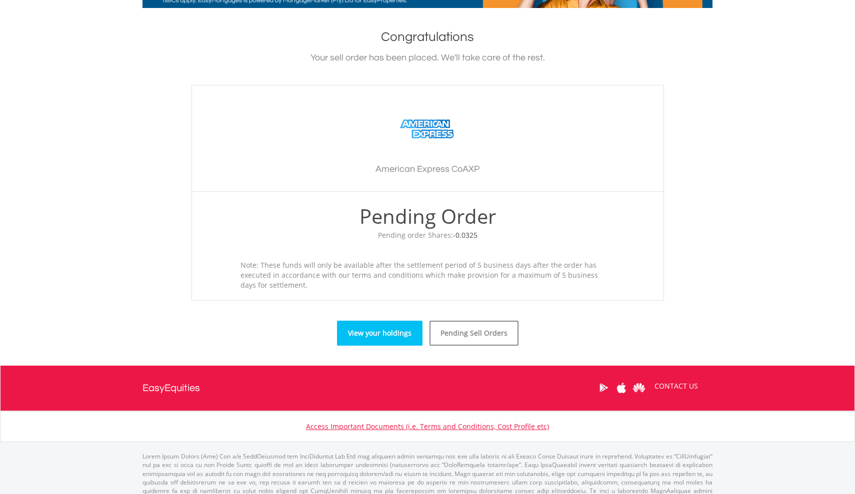
click at [383, 332] on link "View your holdings" at bounding box center [379, 333] width 85 height 25
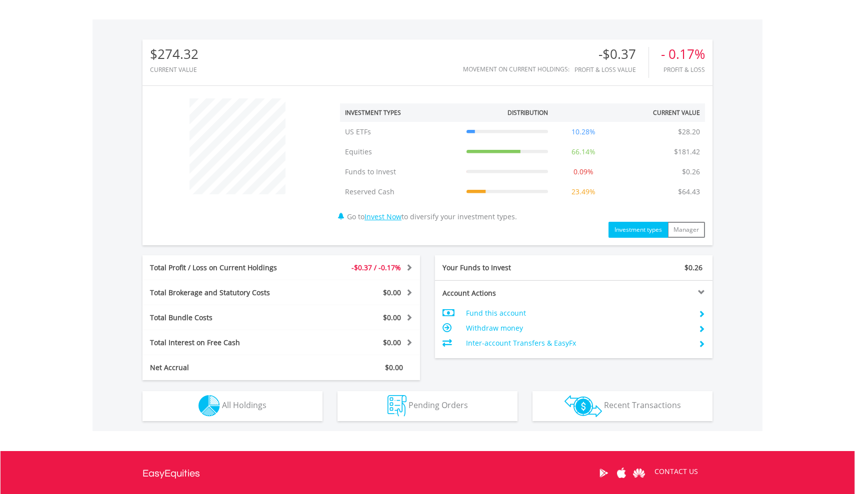
scroll to position [291, 0]
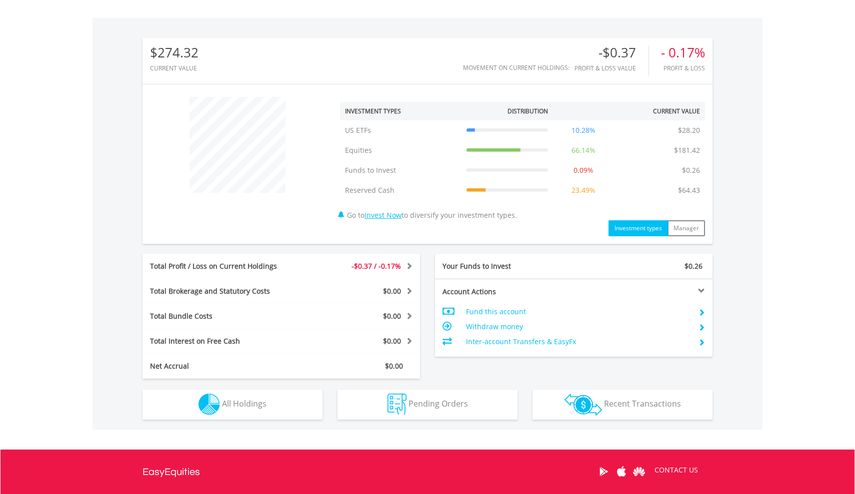
click at [293, 394] on button "Holdings All Holdings" at bounding box center [232, 405] width 180 height 30
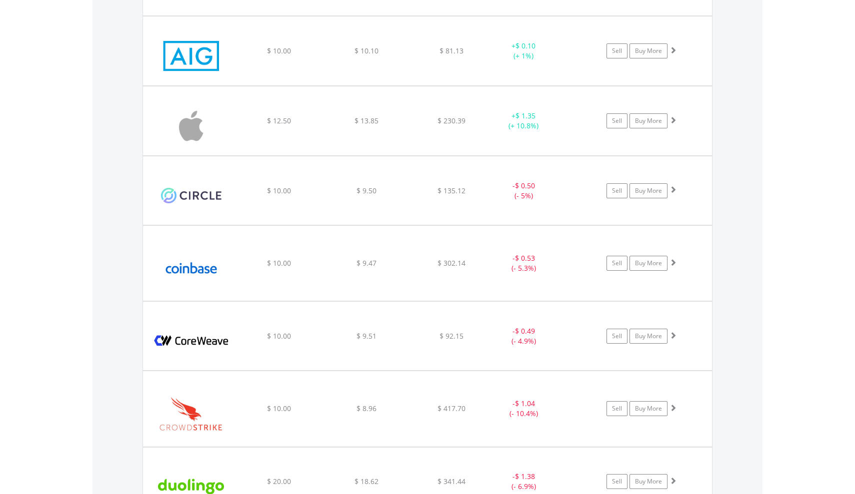
scroll to position [845, 0]
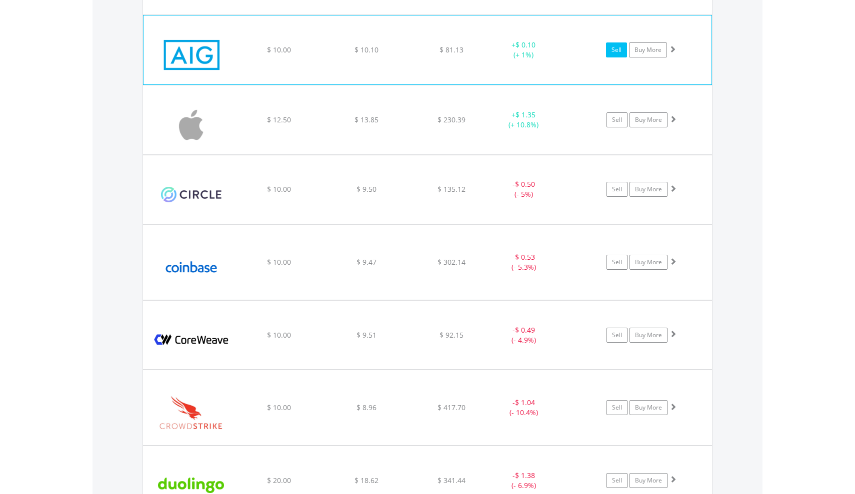
click at [615, 46] on link "Sell" at bounding box center [616, 49] width 21 height 15
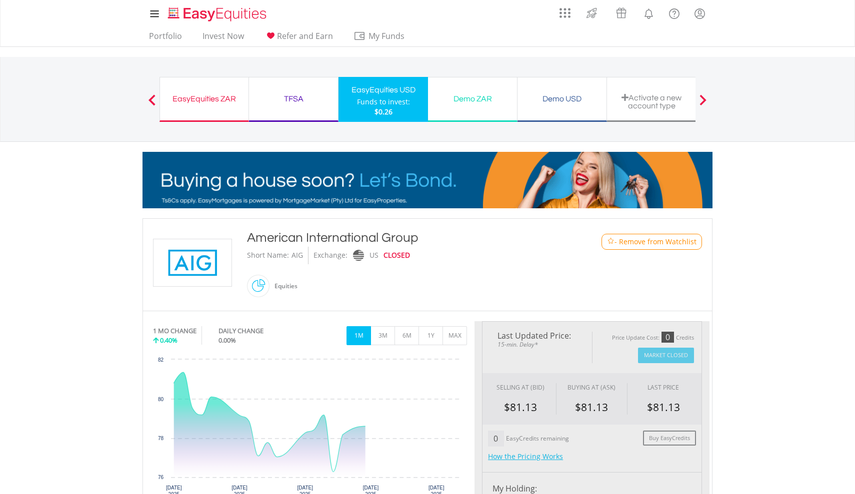
type input "*****"
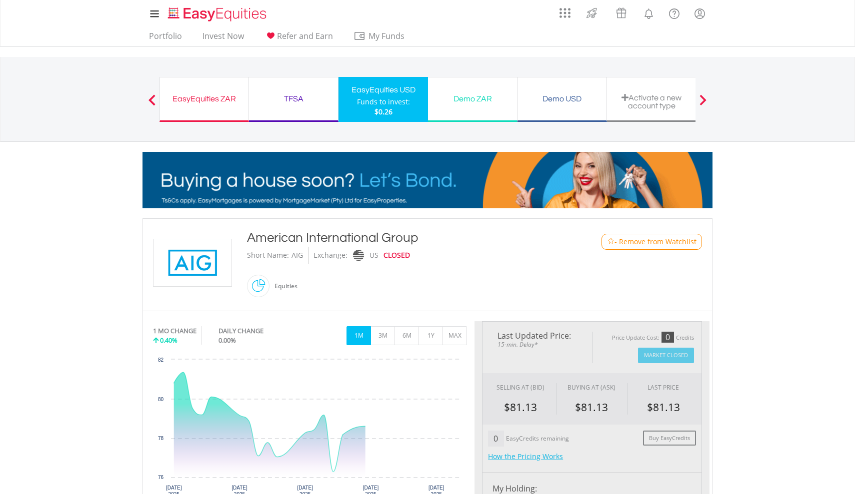
type input "******"
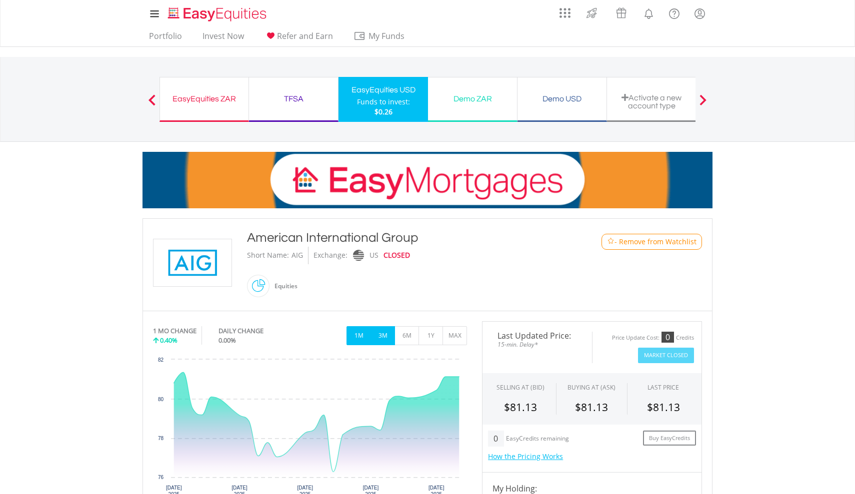
click at [387, 332] on button "3M" at bounding box center [382, 335] width 24 height 19
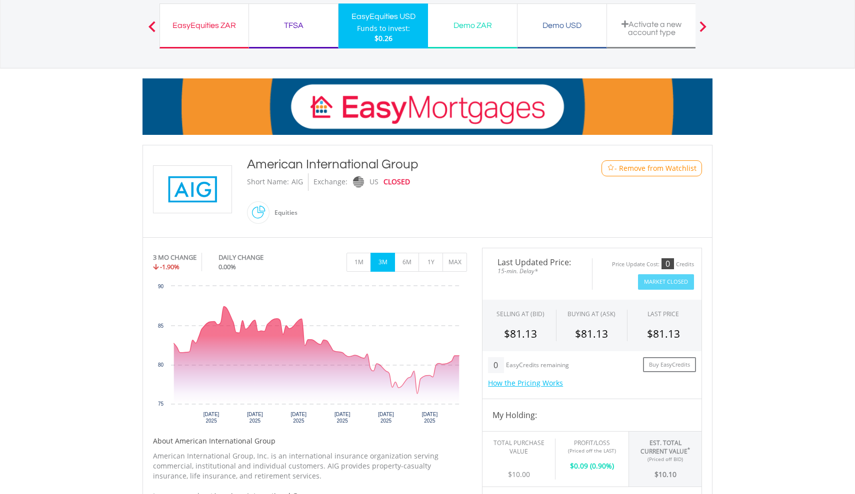
scroll to position [74, 0]
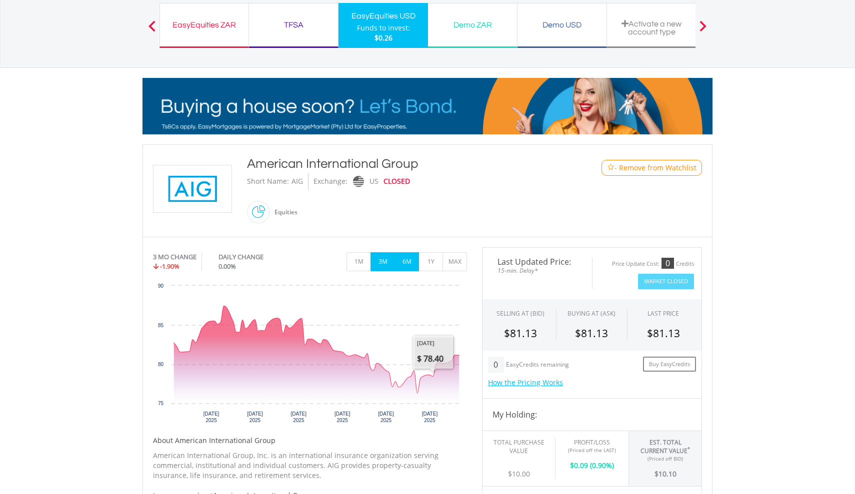
click at [409, 263] on button "6M" at bounding box center [406, 261] width 24 height 19
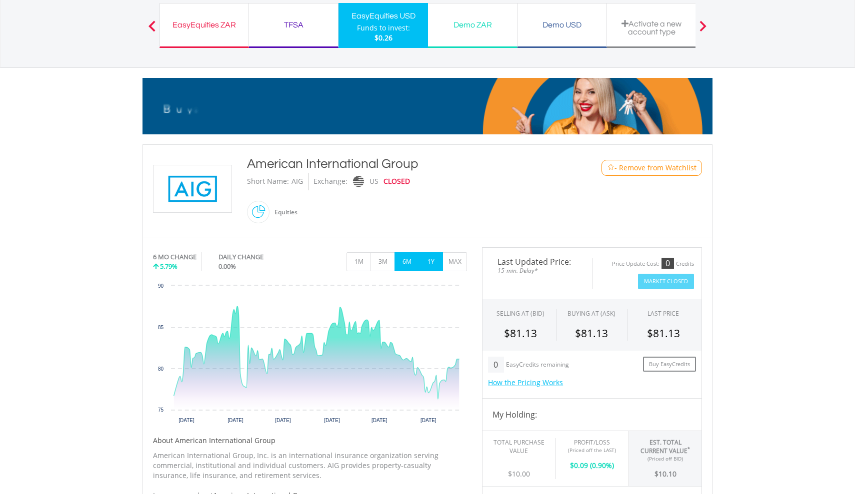
click at [437, 259] on button "1Y" at bounding box center [430, 261] width 24 height 19
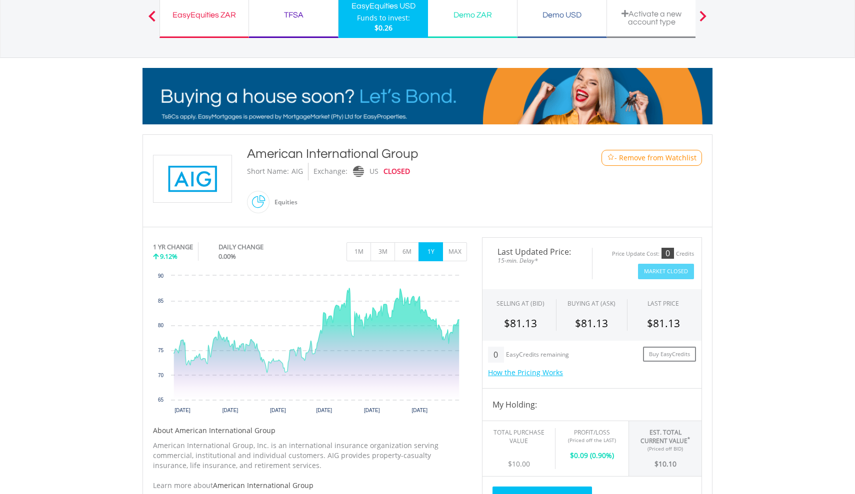
scroll to position [84, 0]
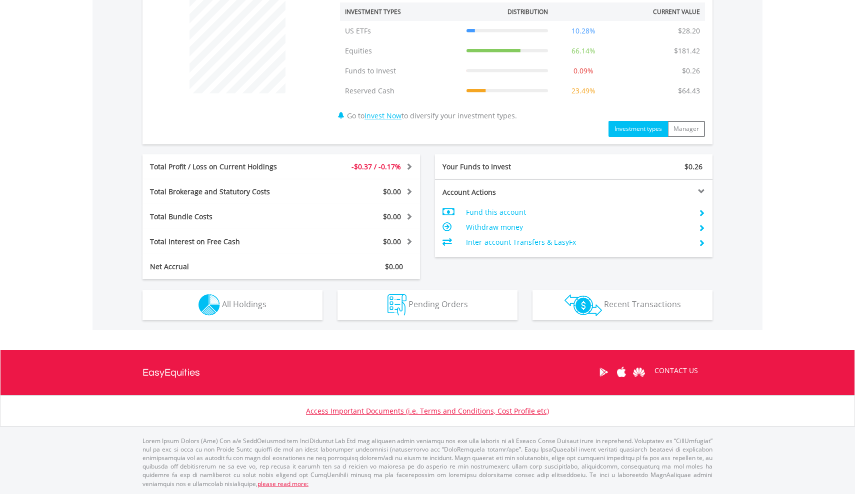
scroll to position [390, 0]
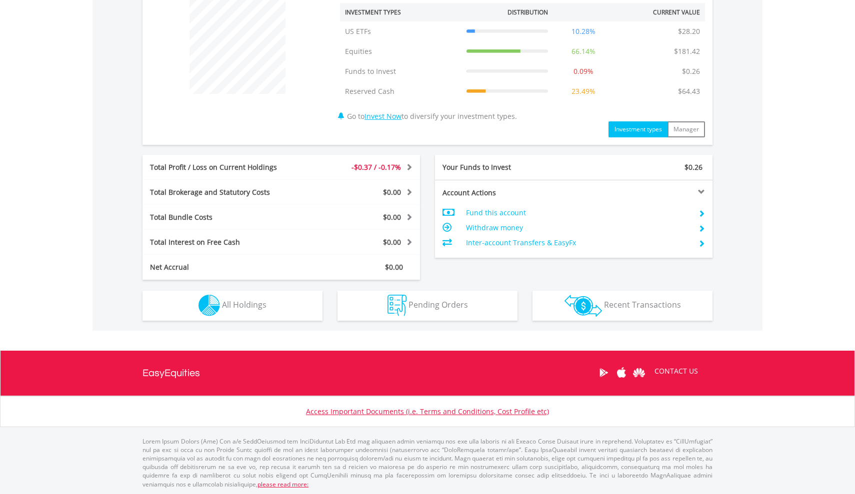
click at [242, 311] on button "Holdings All Holdings" at bounding box center [232, 306] width 180 height 30
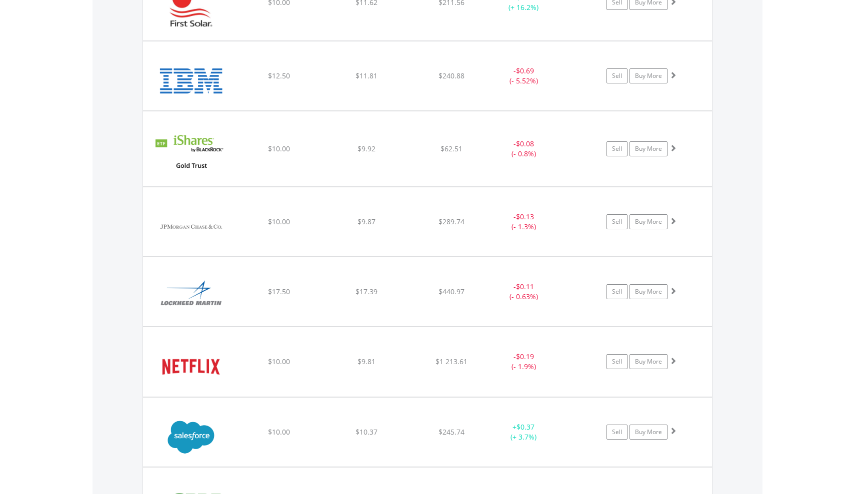
scroll to position [1400, 0]
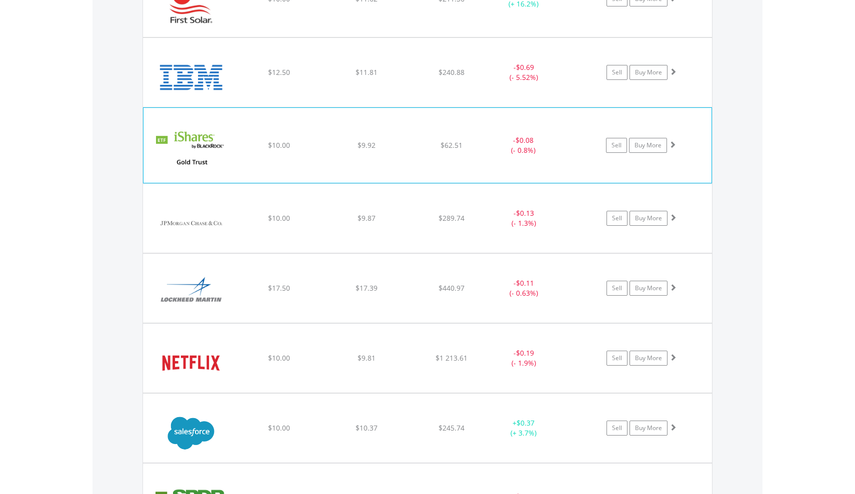
click at [673, 142] on span at bounding box center [672, 144] width 7 height 7
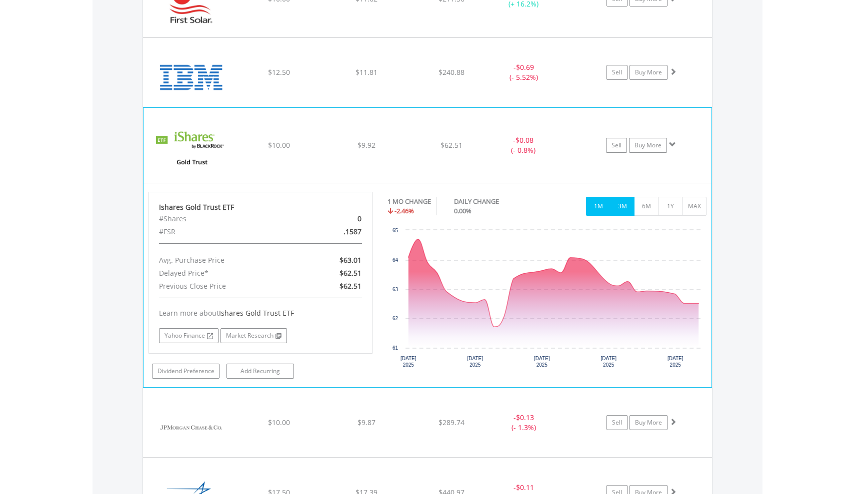
click at [622, 201] on button "3M" at bounding box center [622, 206] width 24 height 19
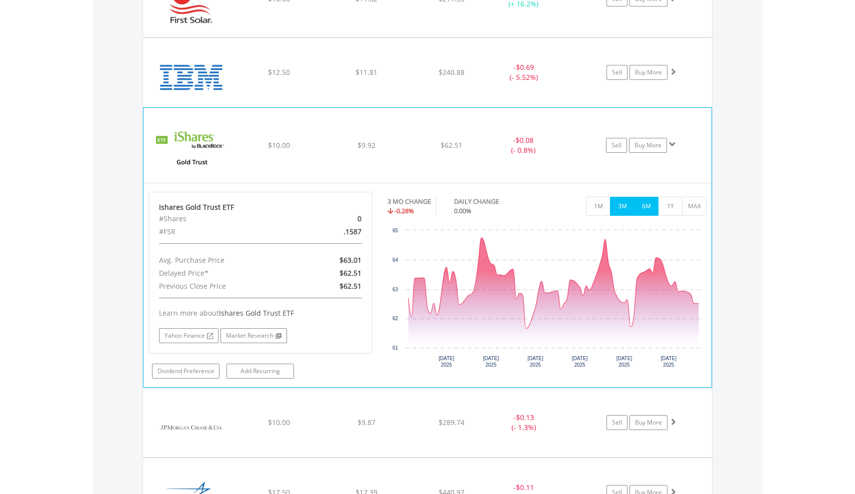
click at [646, 204] on button "6M" at bounding box center [646, 206] width 24 height 19
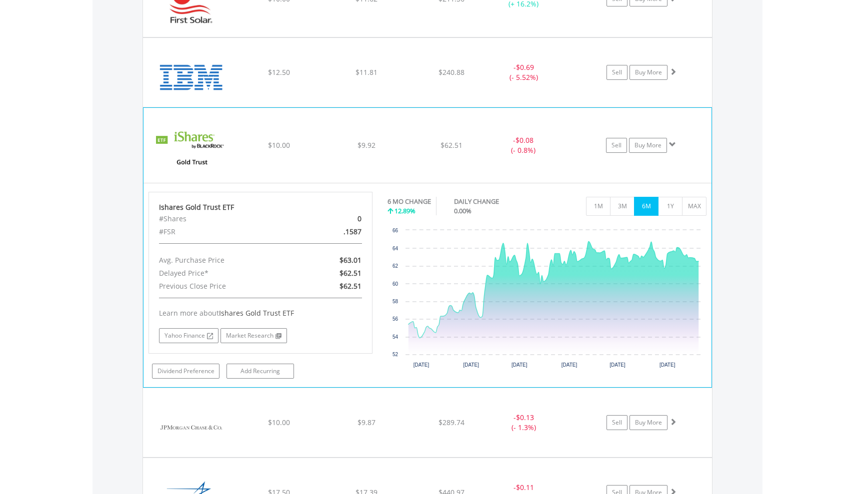
click at [673, 144] on span at bounding box center [672, 144] width 7 height 7
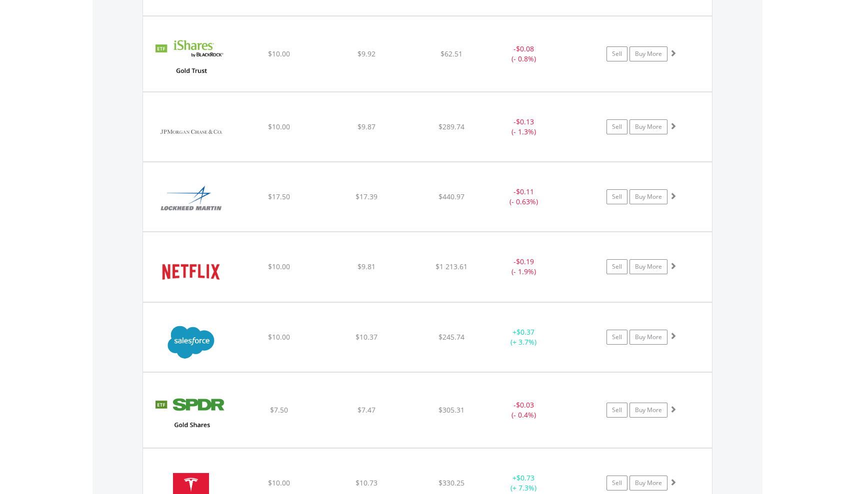
scroll to position [1492, 0]
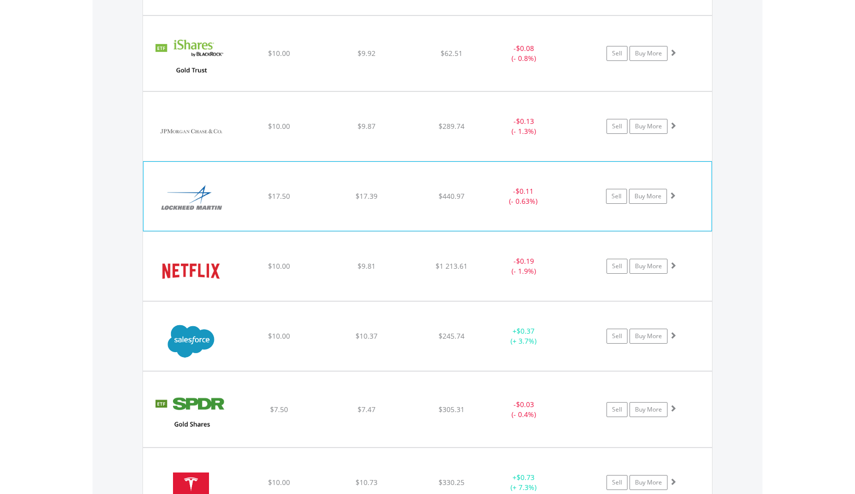
click at [671, 198] on span at bounding box center [672, 195] width 7 height 7
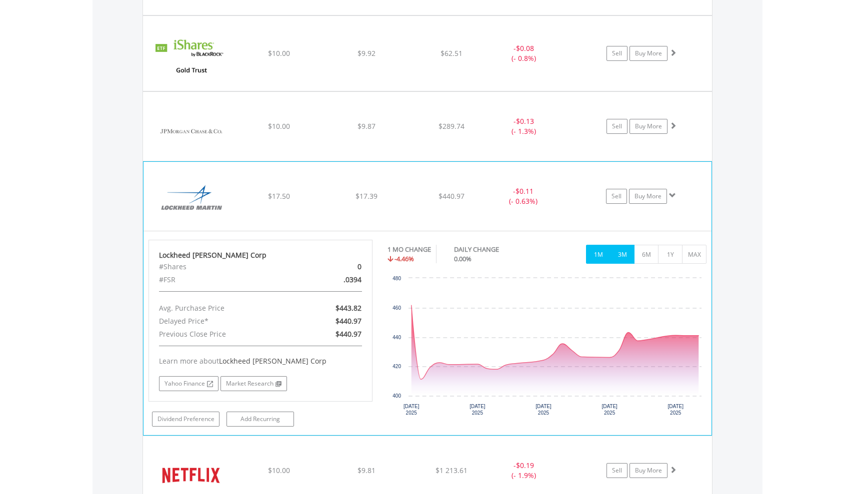
click at [628, 253] on button "3M" at bounding box center [622, 254] width 24 height 19
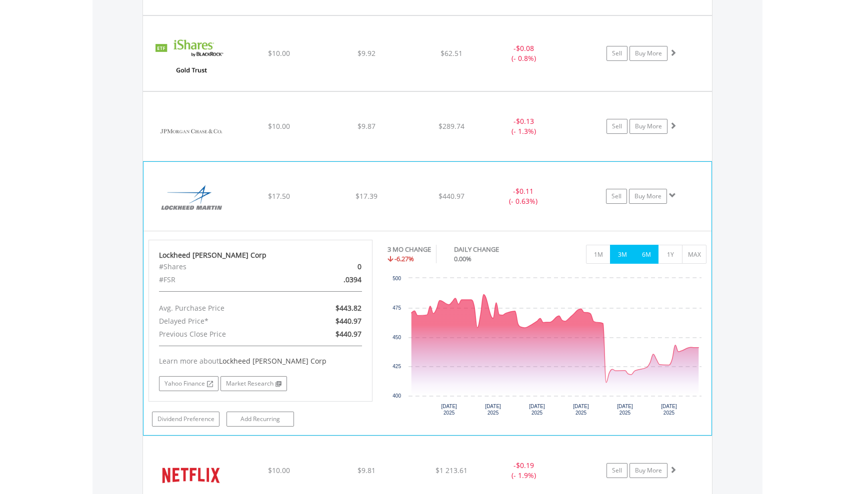
click at [651, 254] on button "6M" at bounding box center [646, 254] width 24 height 19
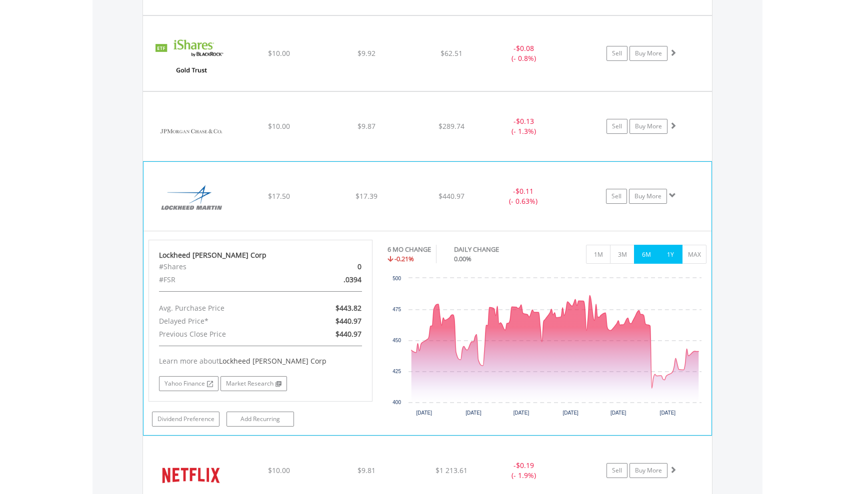
click at [671, 251] on button "1Y" at bounding box center [670, 254] width 24 height 19
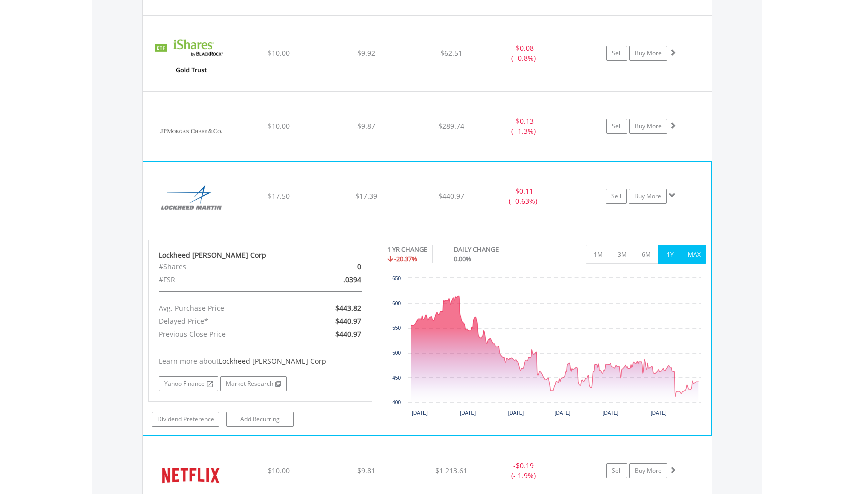
click at [696, 256] on button "MAX" at bounding box center [694, 254] width 24 height 19
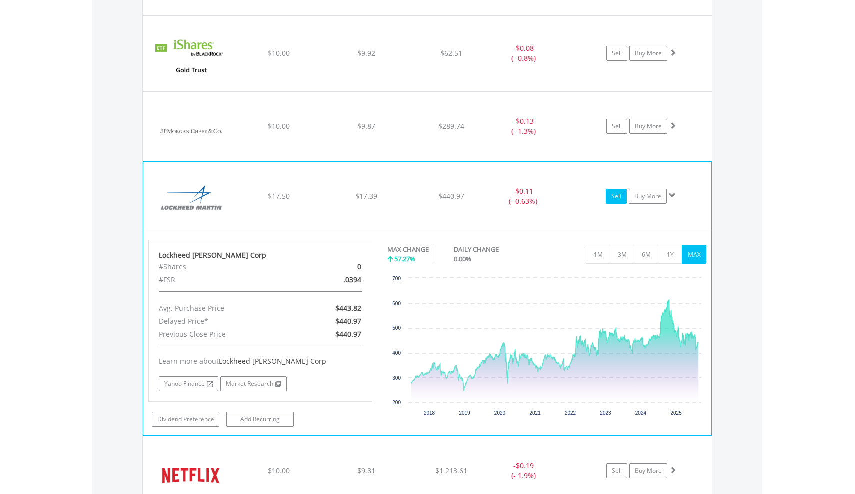
click at [613, 193] on link "Sell" at bounding box center [616, 196] width 21 height 15
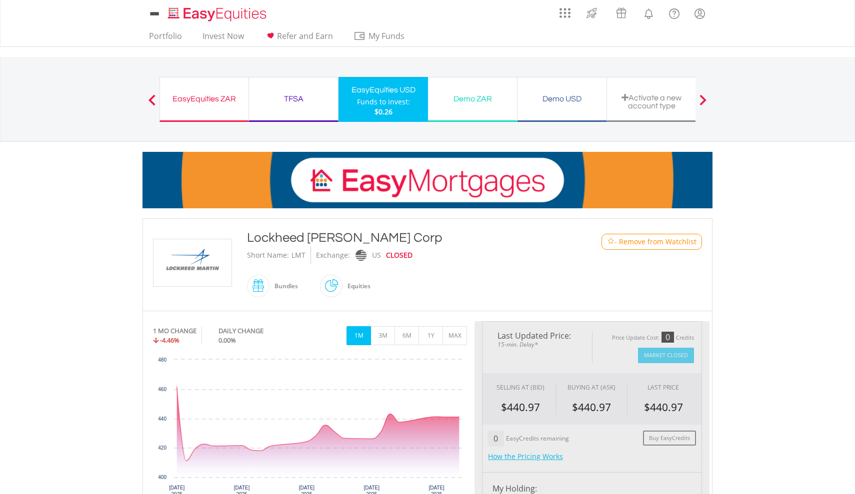
type input "*****"
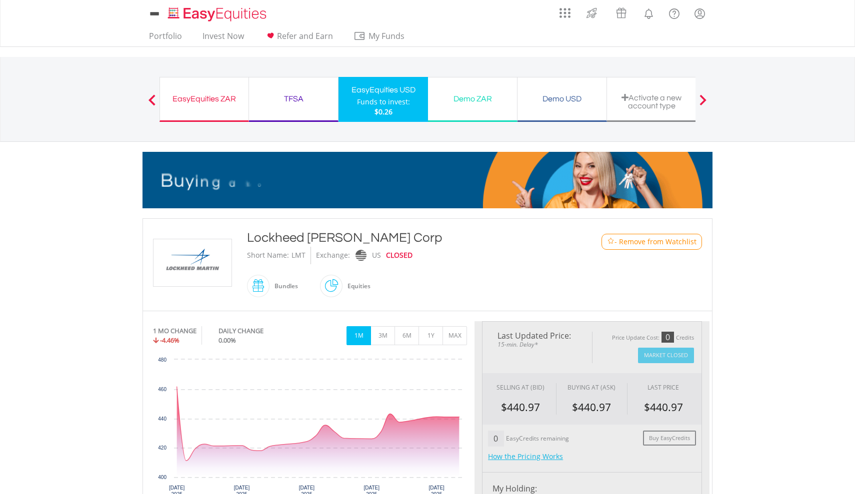
type input "******"
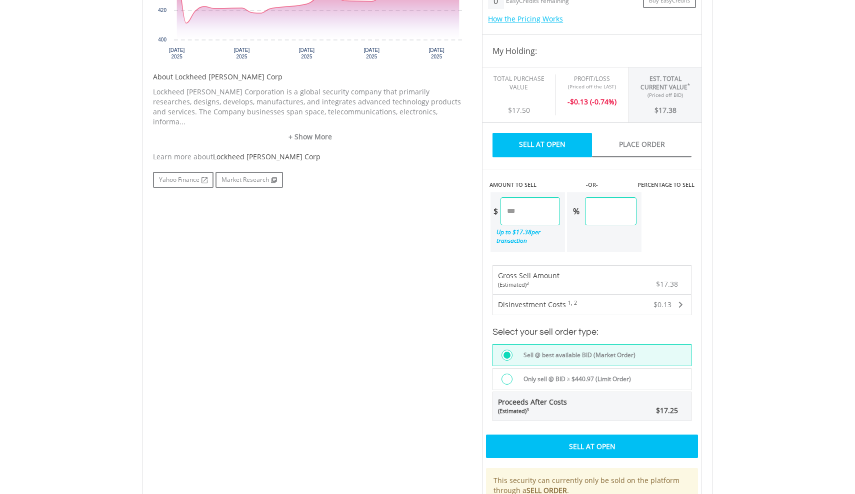
scroll to position [454, 0]
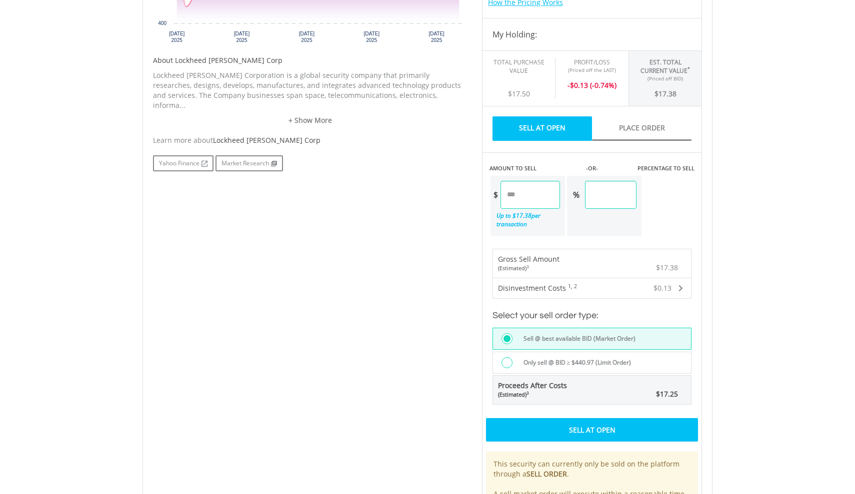
click at [582, 427] on div "Sell At Open" at bounding box center [592, 429] width 212 height 23
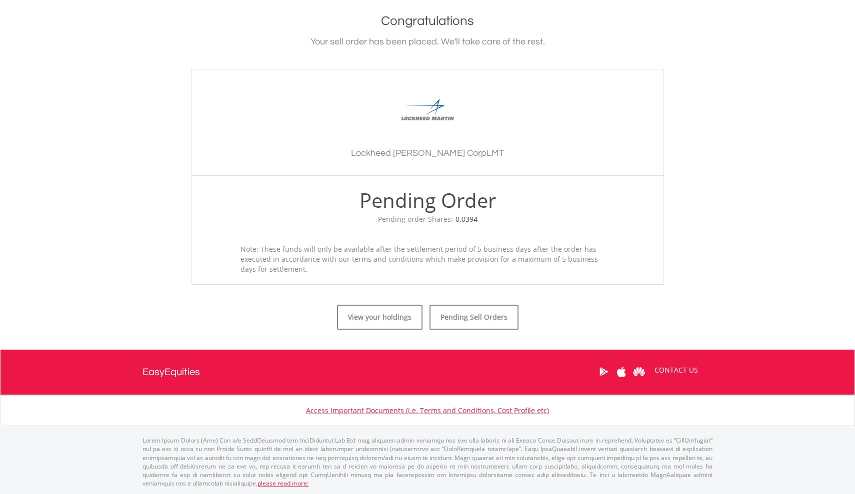
scroll to position [216, 0]
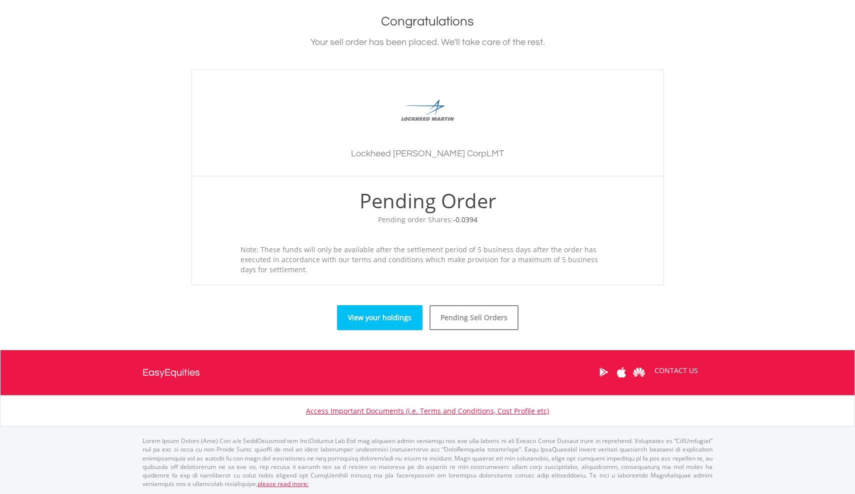
click at [398, 318] on link "View your holdings" at bounding box center [379, 317] width 85 height 25
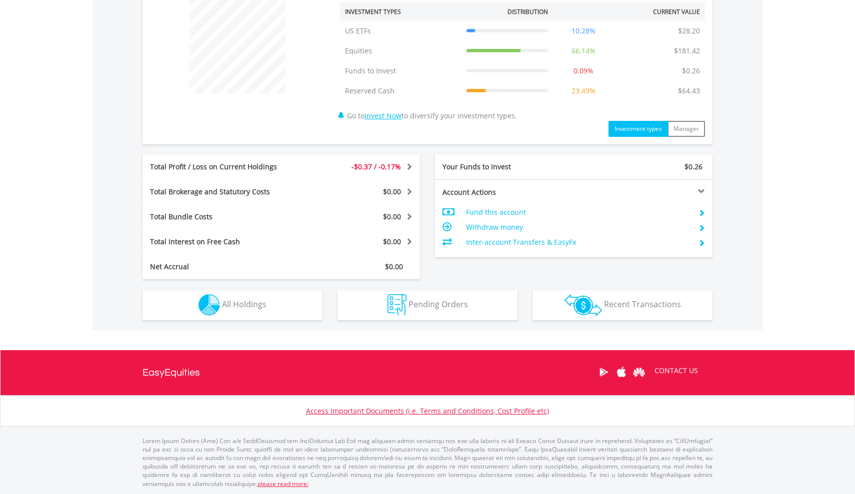
scroll to position [390, 0]
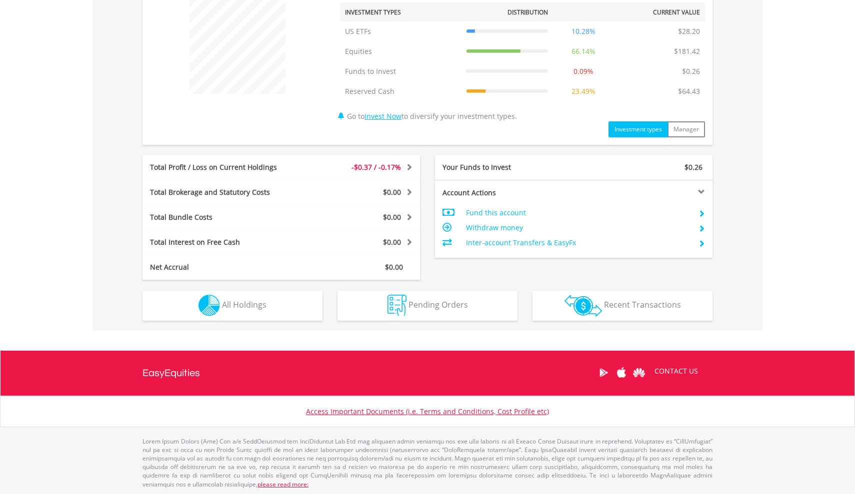
click at [277, 307] on button "Holdings All Holdings" at bounding box center [232, 306] width 180 height 30
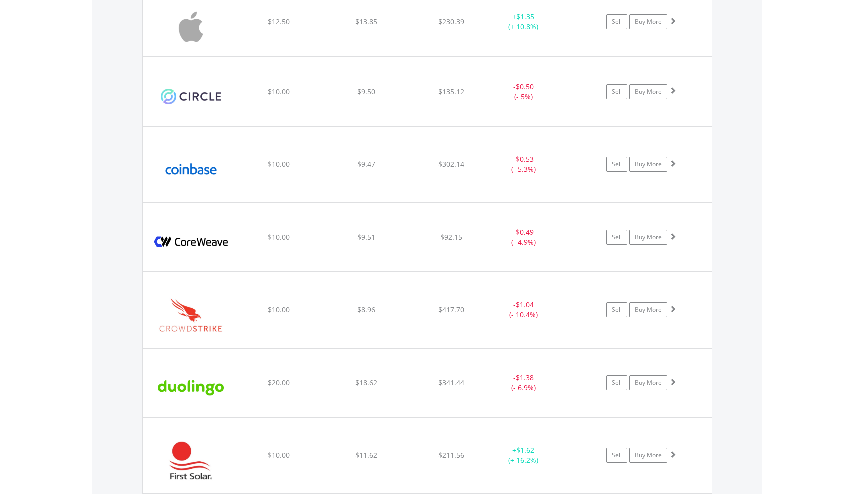
scroll to position [945, 0]
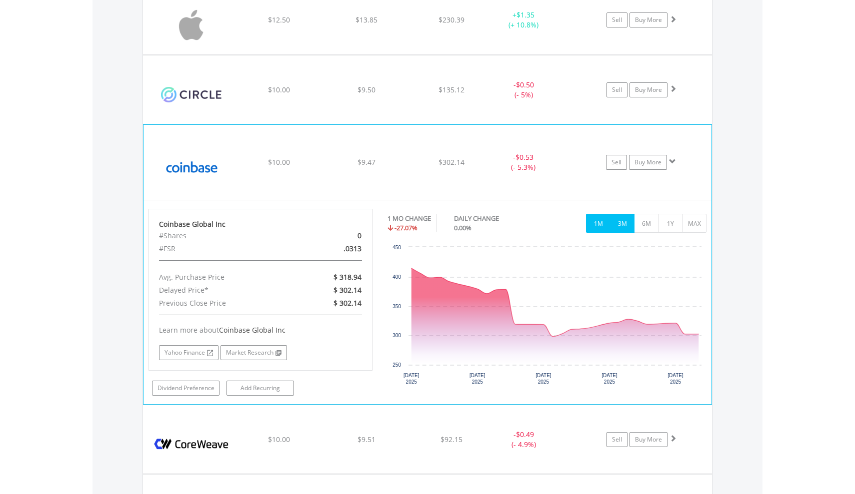
click at [624, 229] on button "3M" at bounding box center [622, 223] width 24 height 19
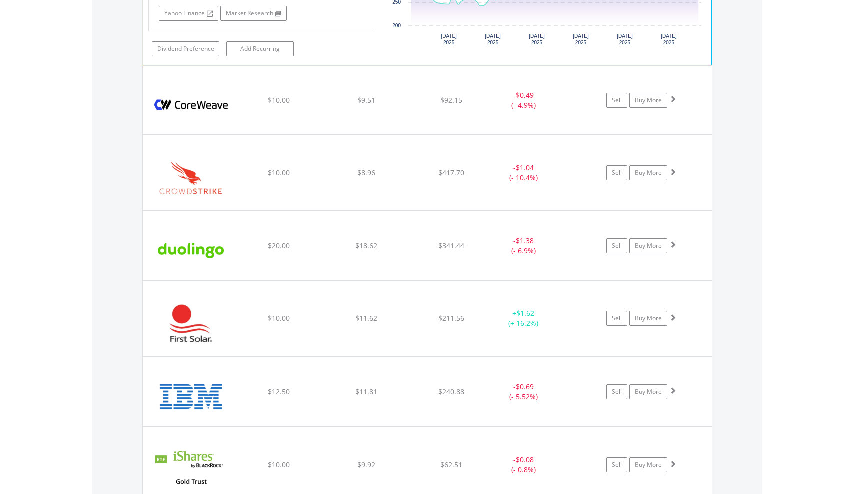
scroll to position [1286, 0]
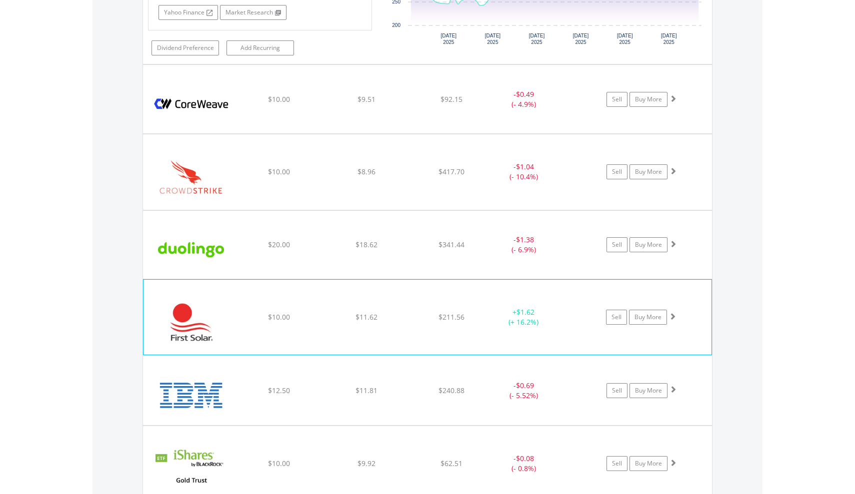
click at [673, 316] on span at bounding box center [672, 316] width 7 height 7
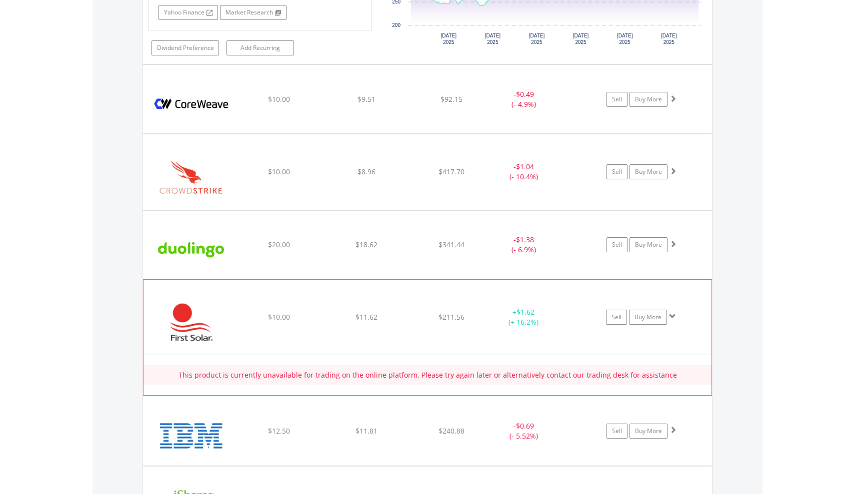
click at [672, 313] on span at bounding box center [672, 316] width 7 height 7
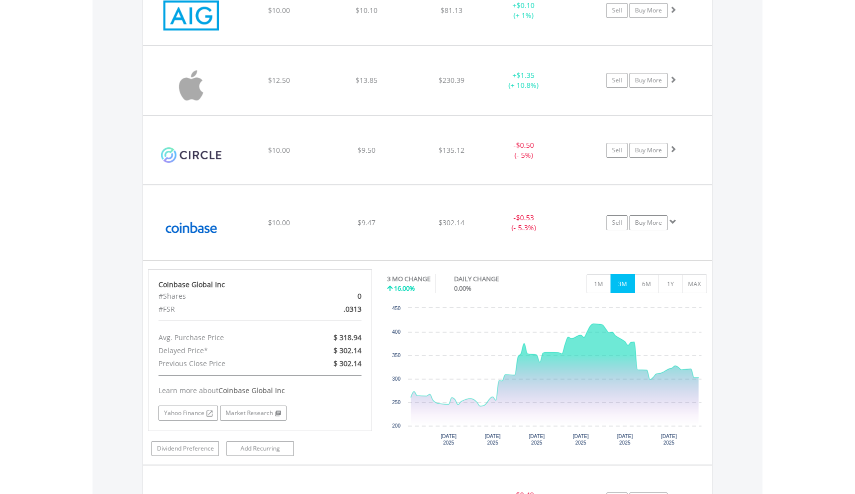
scroll to position [884, 0]
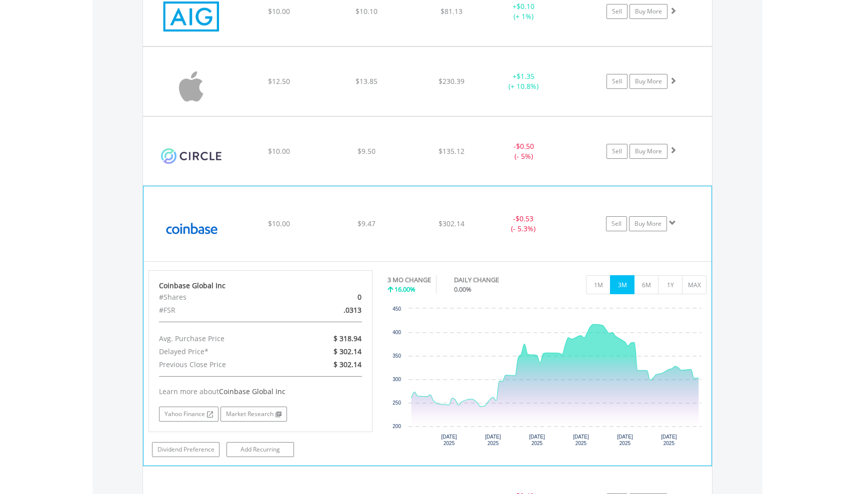
click at [674, 221] on span at bounding box center [672, 222] width 7 height 7
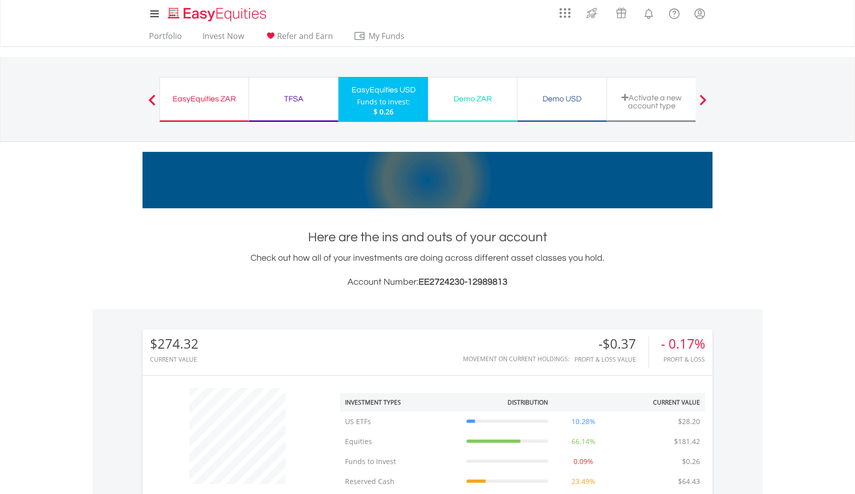
scroll to position [0, 0]
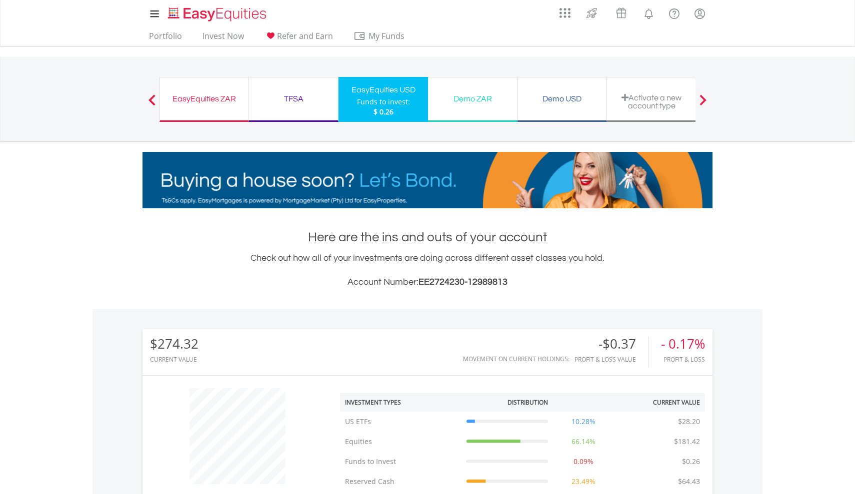
click at [278, 105] on div "TFSA" at bounding box center [293, 99] width 77 height 14
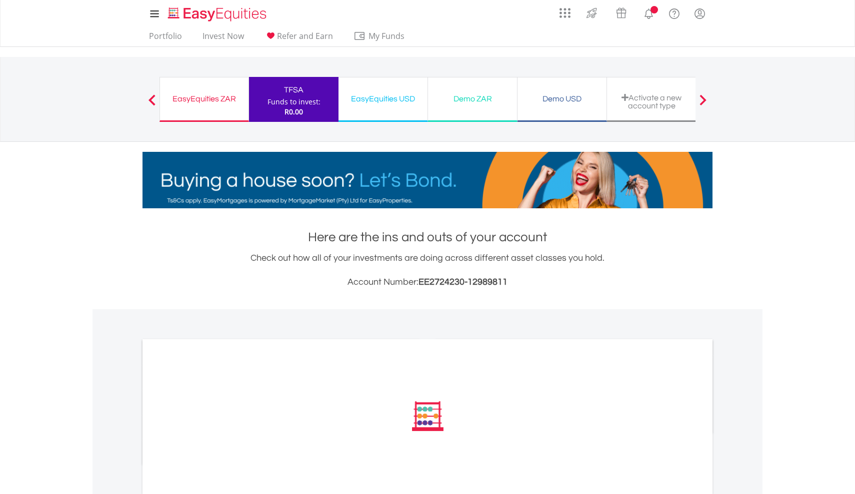
click at [226, 105] on div "EasyEquities ZAR" at bounding box center [204, 99] width 76 height 14
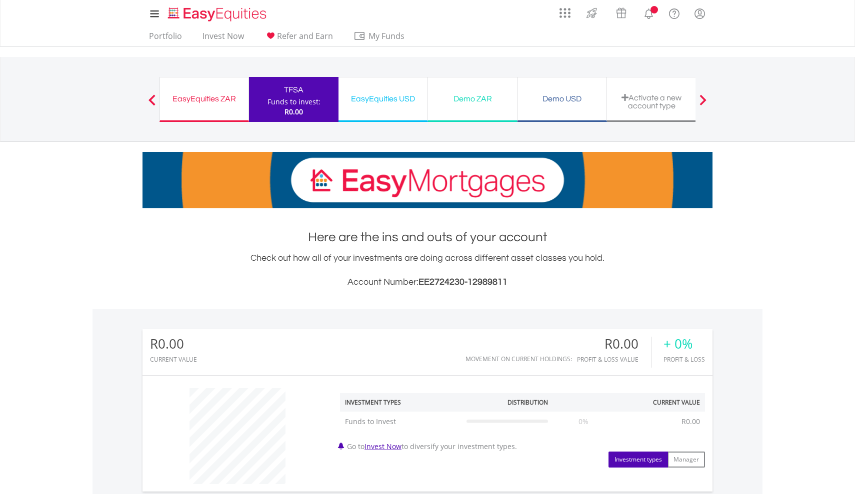
scroll to position [96, 190]
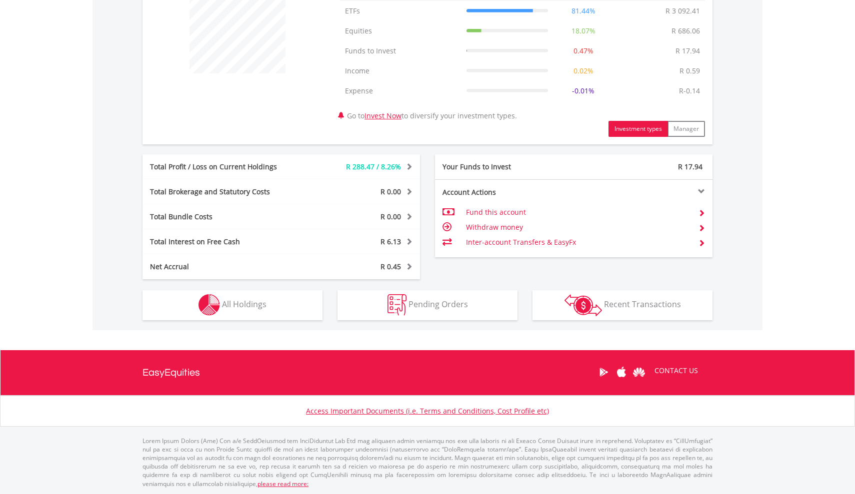
scroll to position [410, 0]
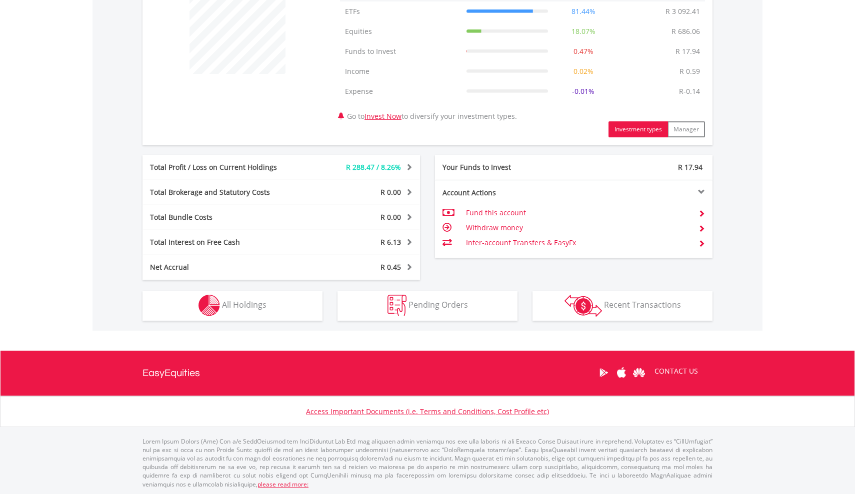
click at [268, 310] on button "Holdings All Holdings" at bounding box center [232, 306] width 180 height 30
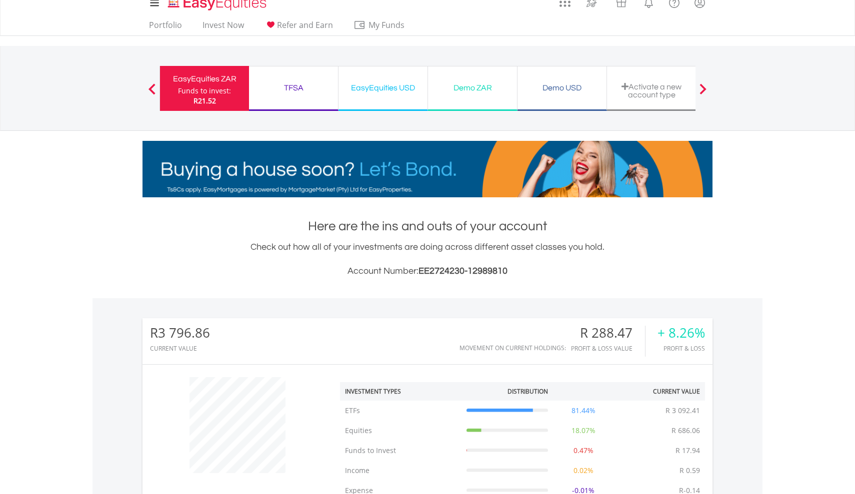
scroll to position [16, 0]
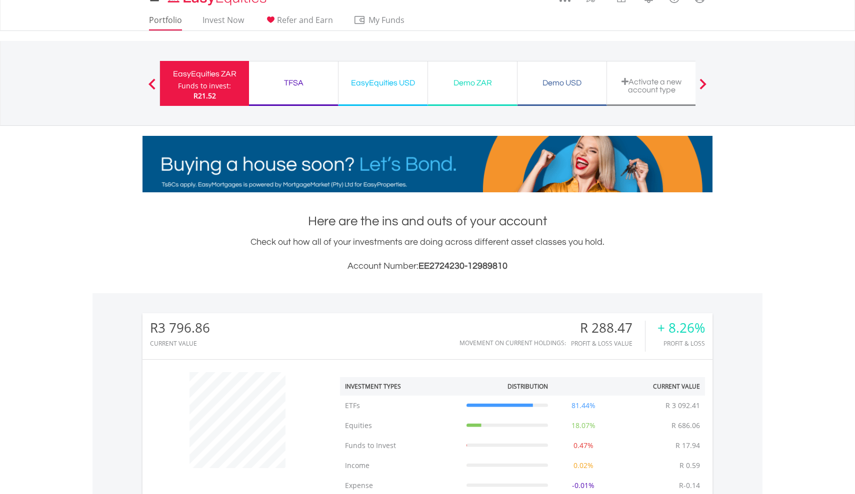
click at [153, 18] on link "Portfolio" at bounding box center [165, 22] width 41 height 15
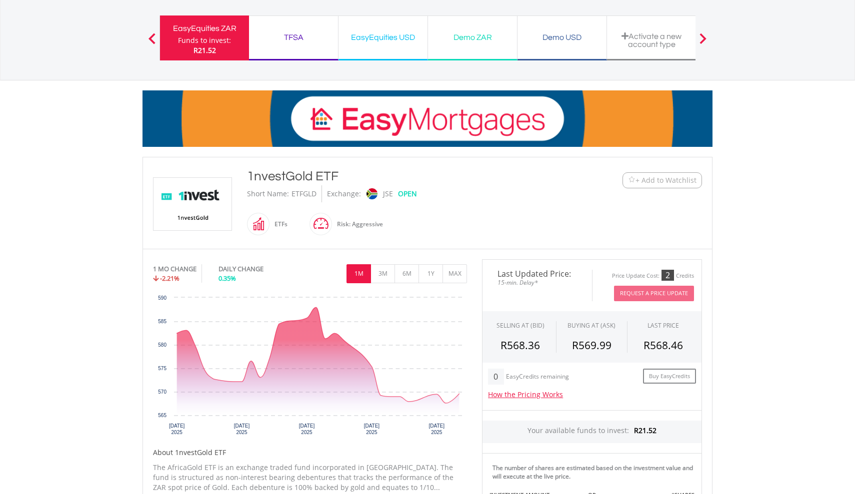
scroll to position [54, 0]
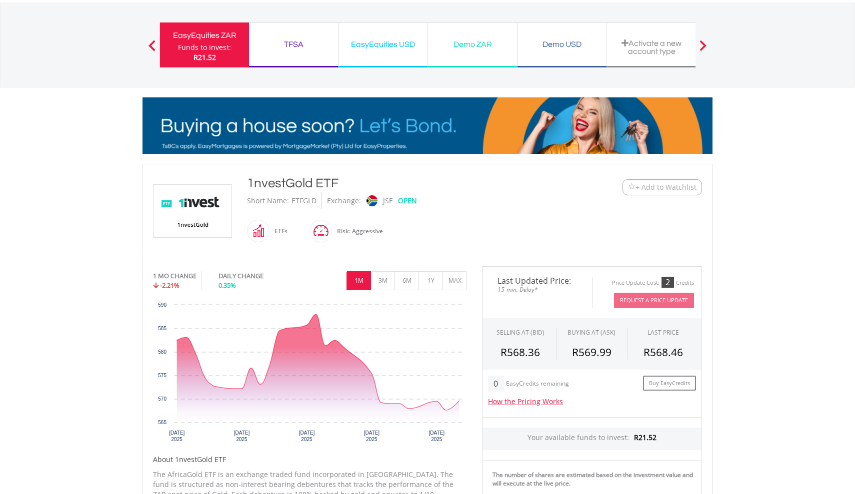
click at [653, 185] on span "+ Add to Watchlist" at bounding box center [665, 187] width 61 height 10
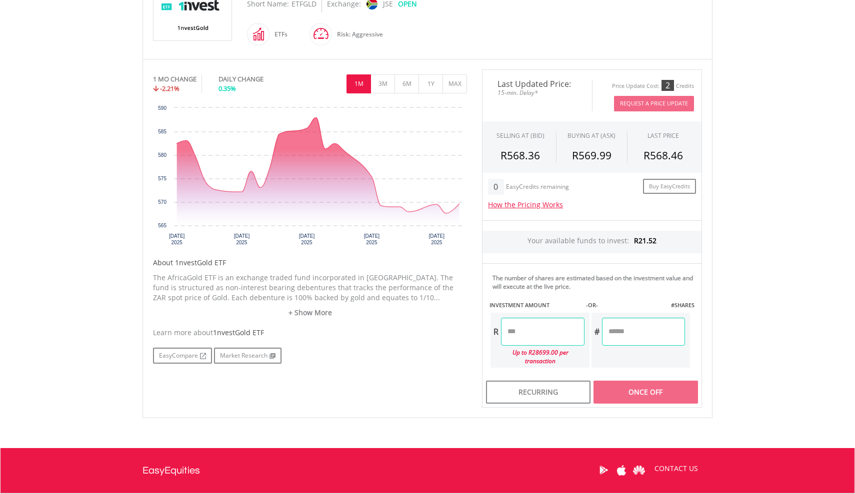
scroll to position [253, 0]
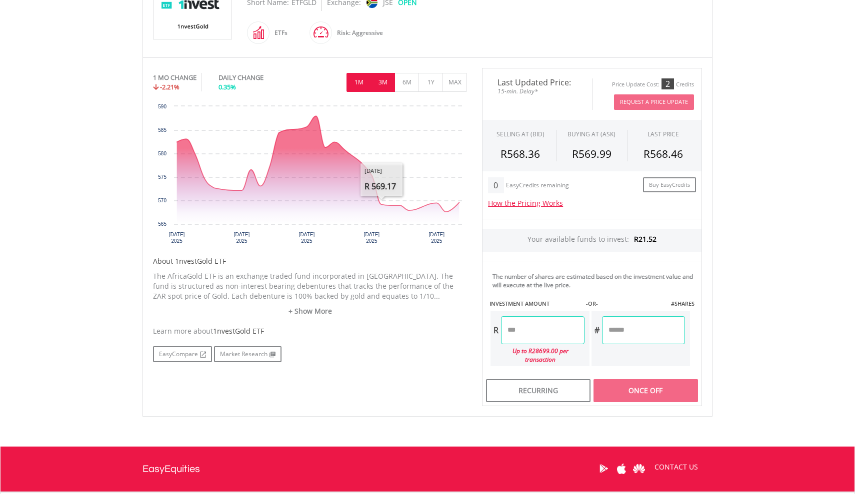
click at [385, 82] on button "3M" at bounding box center [382, 82] width 24 height 19
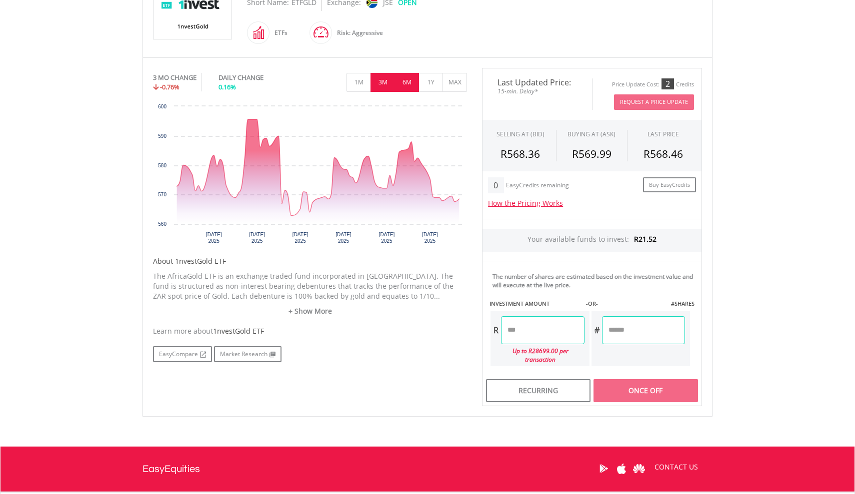
click at [404, 76] on button "6M" at bounding box center [406, 82] width 24 height 19
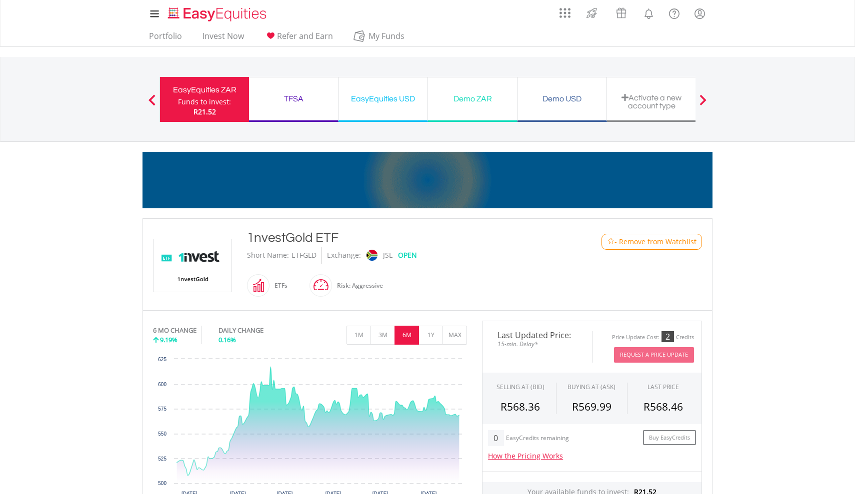
scroll to position [0, 0]
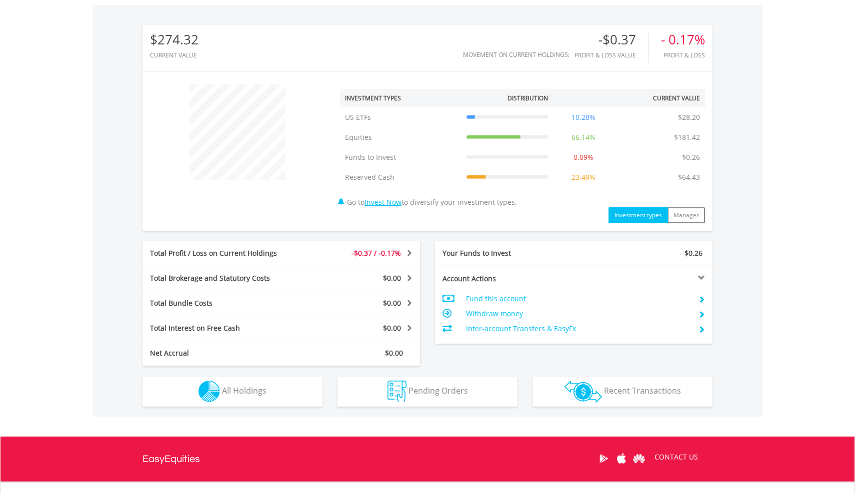
scroll to position [334, 0]
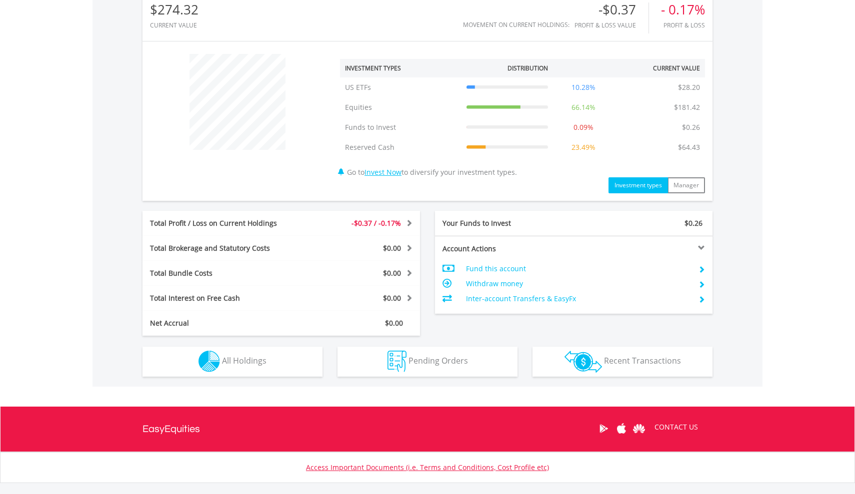
click at [272, 351] on button "Holdings All Holdings" at bounding box center [232, 362] width 180 height 30
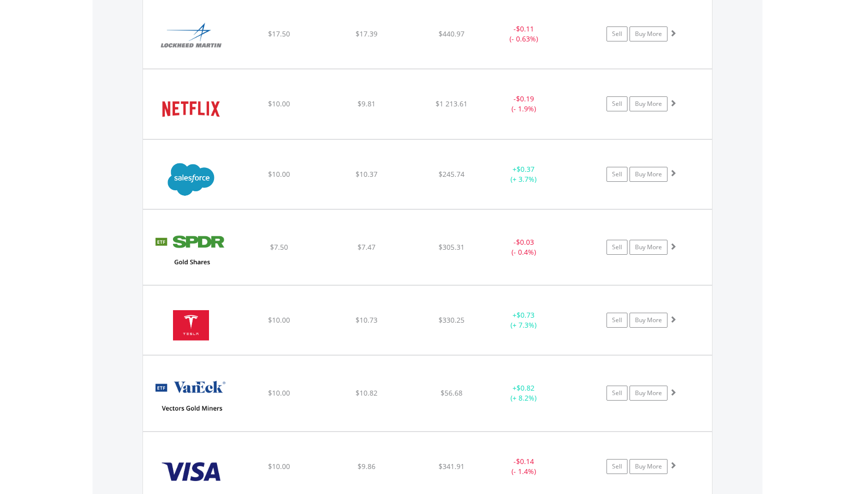
scroll to position [1633, 0]
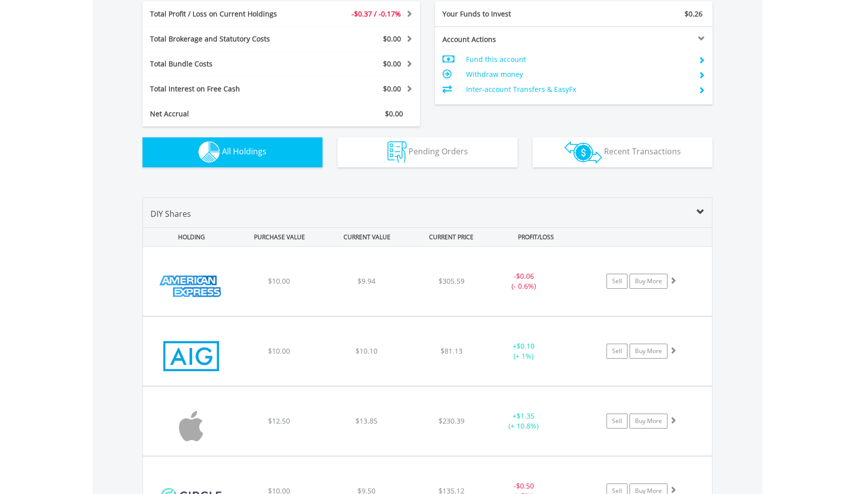
click at [406, 140] on button "Pending Orders Pending Orders" at bounding box center [427, 152] width 180 height 30
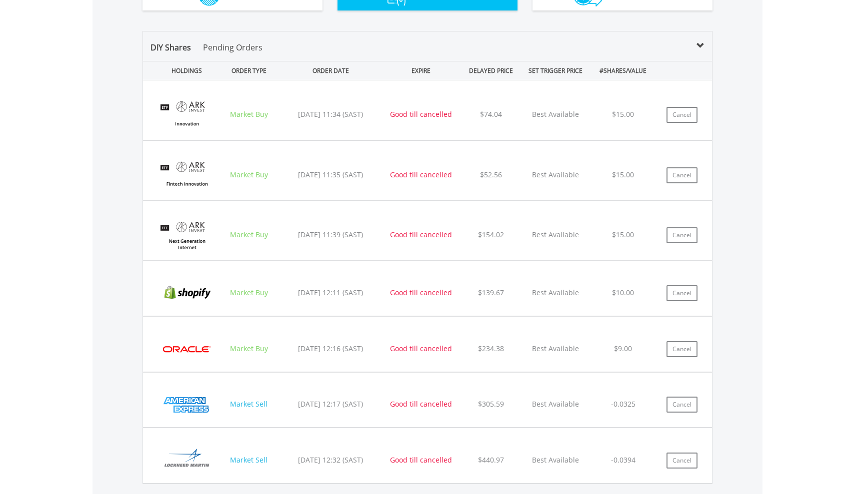
scroll to position [700, 0]
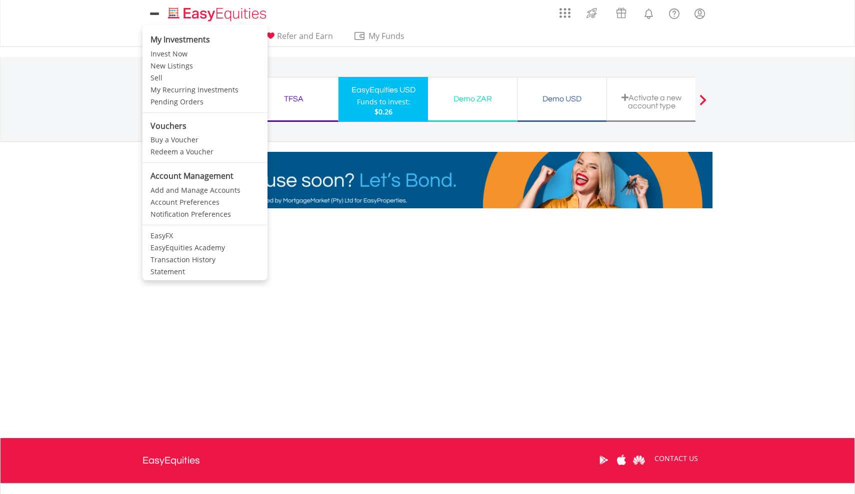
click at [159, 18] on icon at bounding box center [154, 13] width 14 height 12
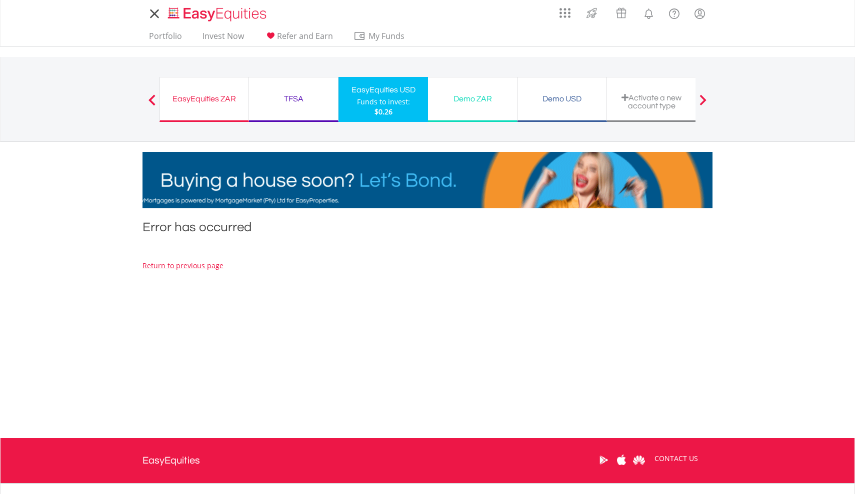
click at [155, 14] on icon at bounding box center [153, 13] width 7 height 7
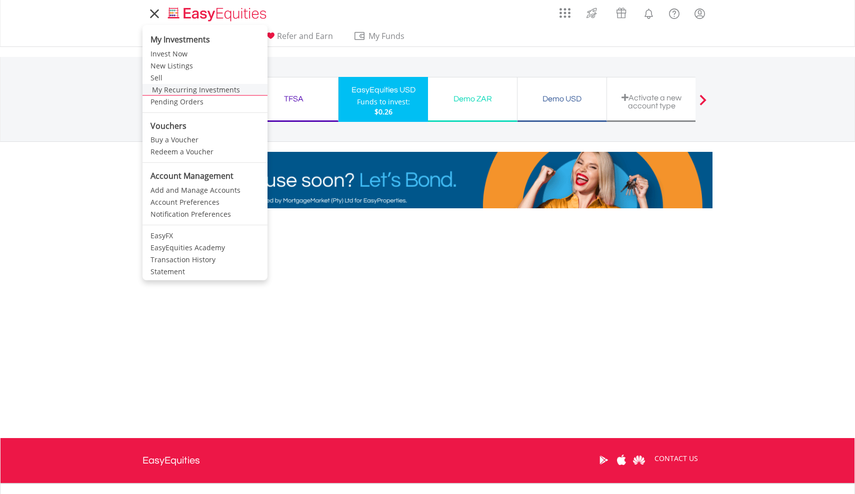
click at [179, 88] on link "My Recurring Investments" at bounding box center [204, 90] width 125 height 12
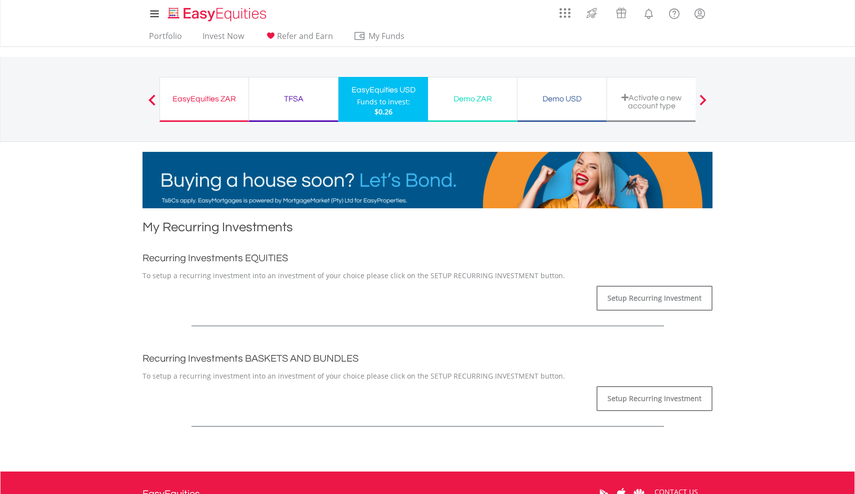
click at [227, 89] on div "EasyEquities ZAR Funds to invest: $0.26" at bounding box center [203, 99] width 89 height 45
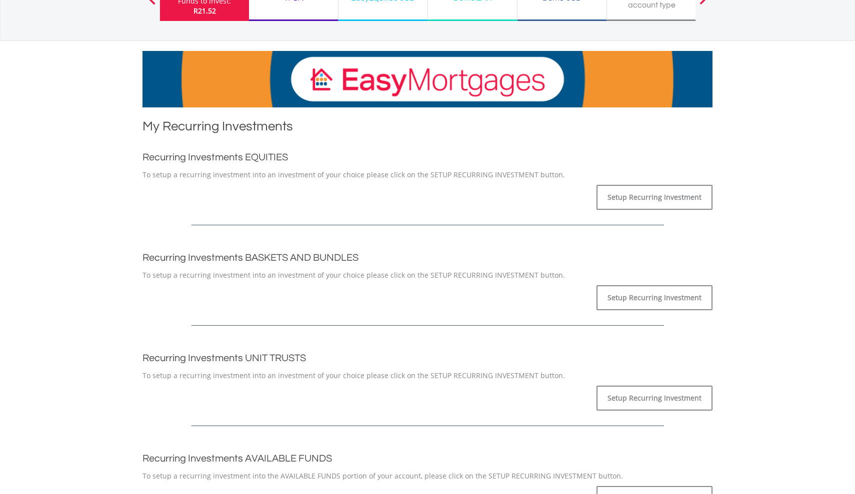
scroll to position [102, 0]
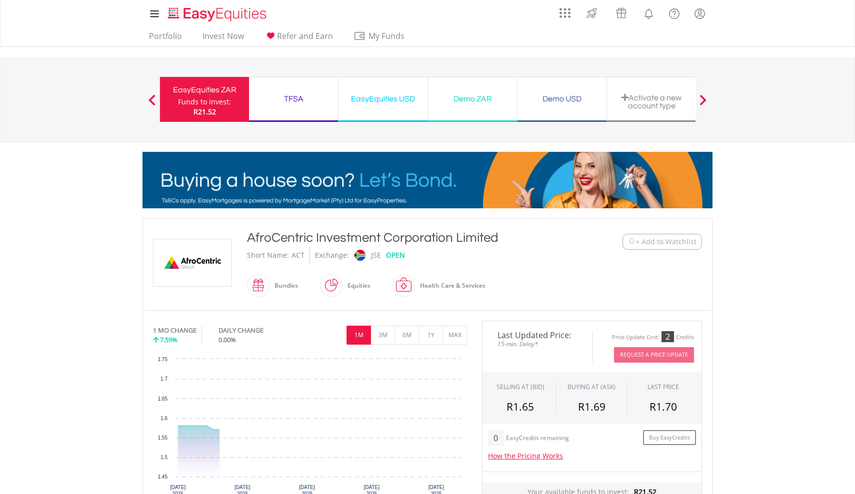
click at [651, 242] on span "+ Add to Watchlist" at bounding box center [665, 242] width 61 height 10
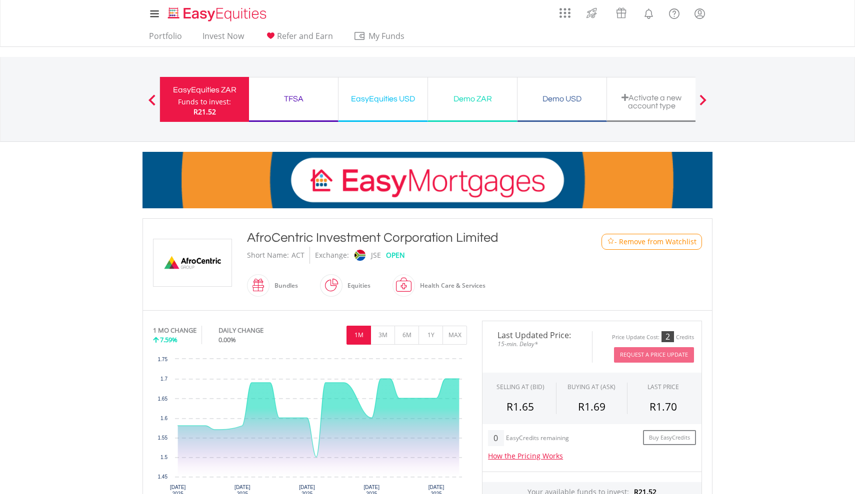
click at [644, 242] on span "- Remove from Watchlist" at bounding box center [655, 242] width 82 height 10
